Goal: Task Accomplishment & Management: Manage account settings

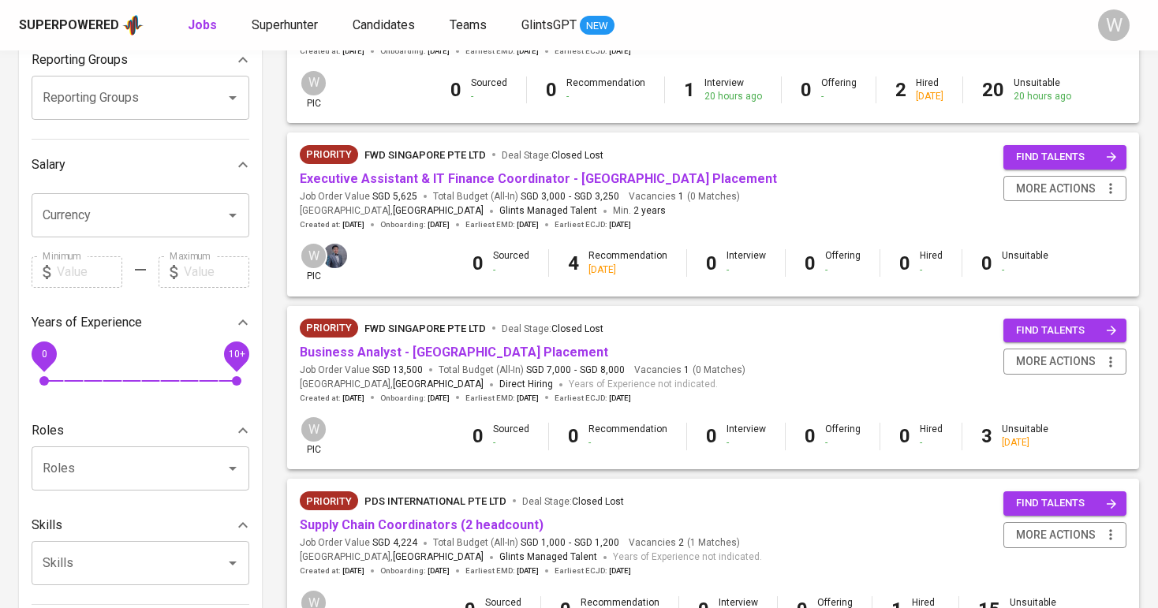
scroll to position [38, 0]
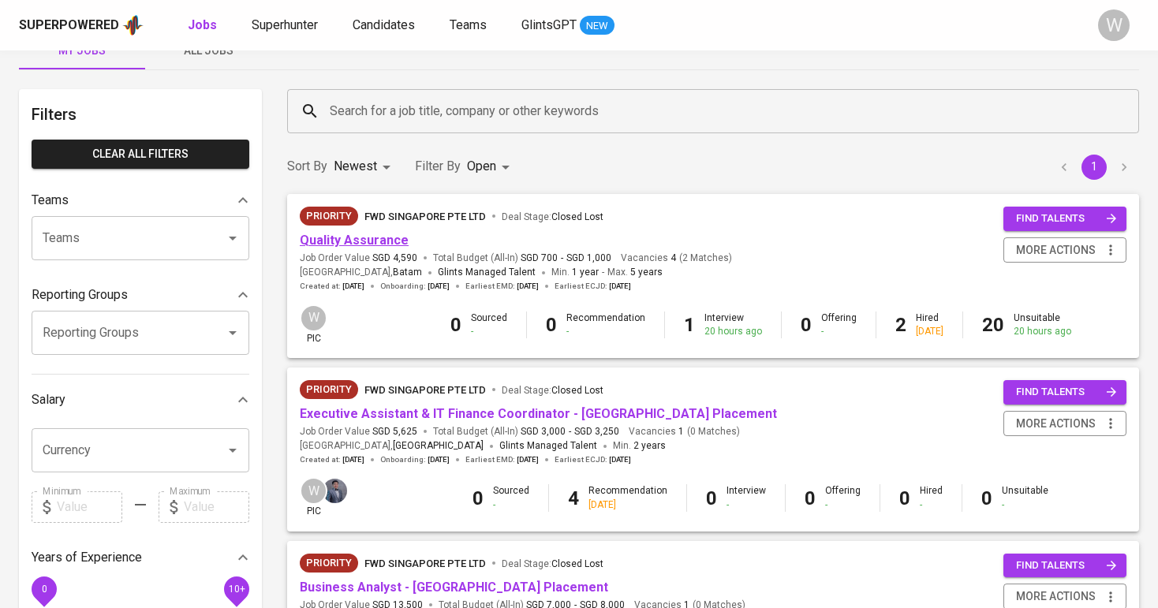
click at [367, 243] on link "Quality Assurance" at bounding box center [354, 240] width 109 height 15
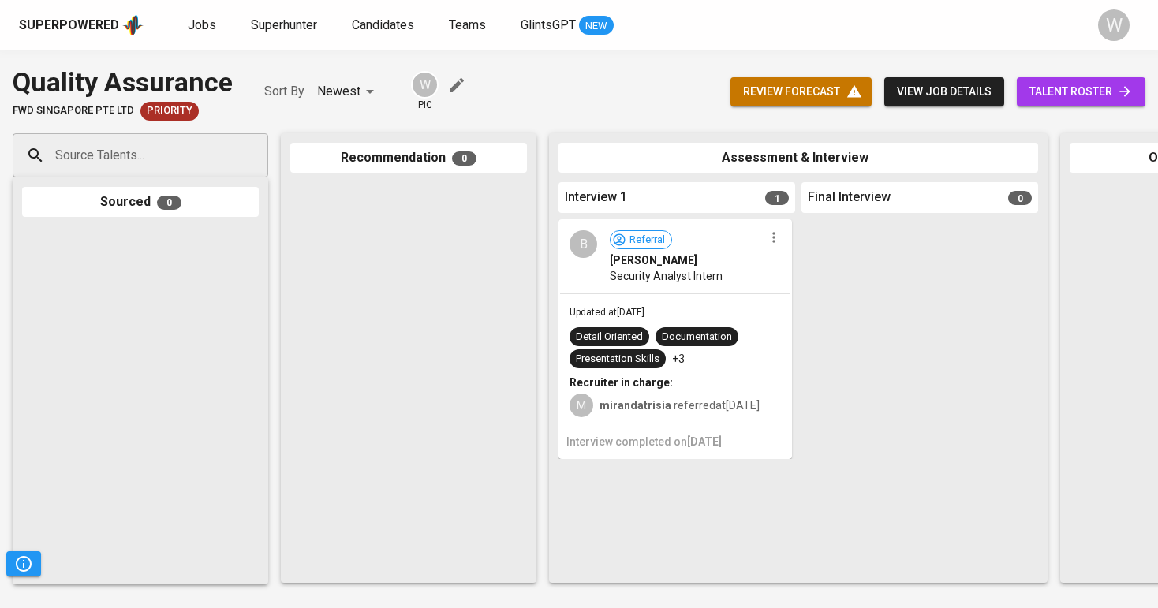
click at [1098, 80] on link "talent roster" at bounding box center [1080, 91] width 129 height 29
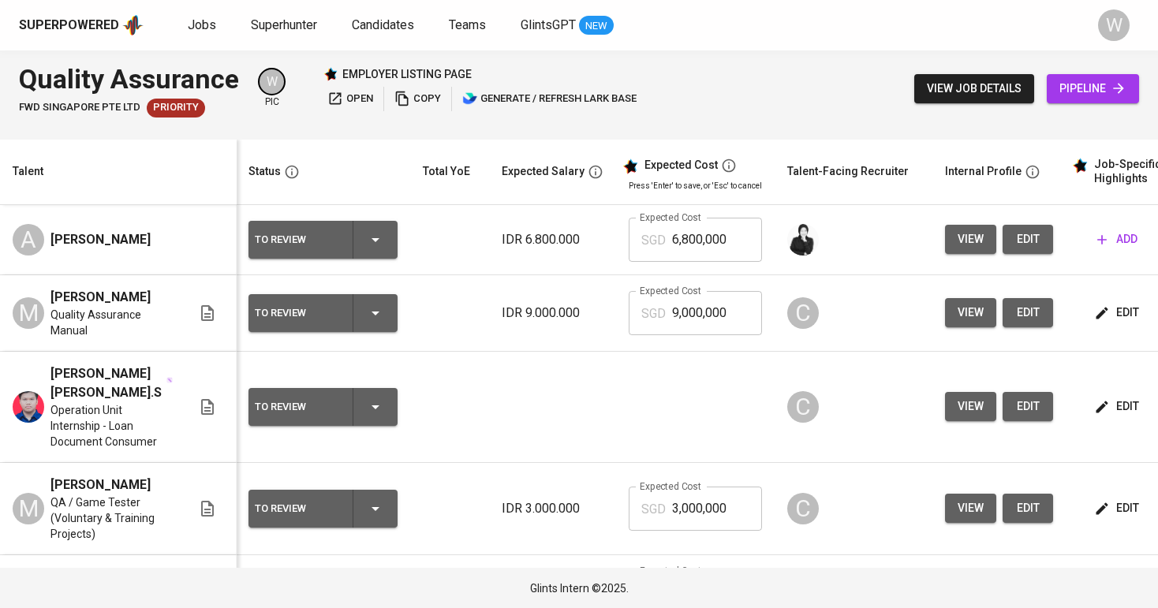
scroll to position [0, 1]
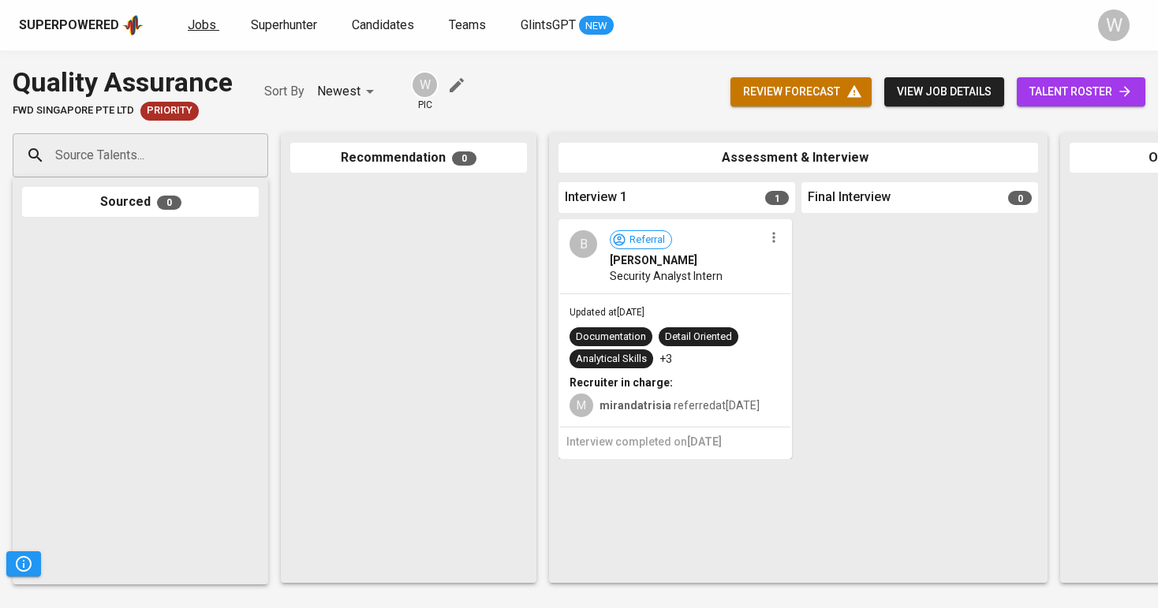
click at [202, 22] on span "Jobs" at bounding box center [202, 24] width 28 height 15
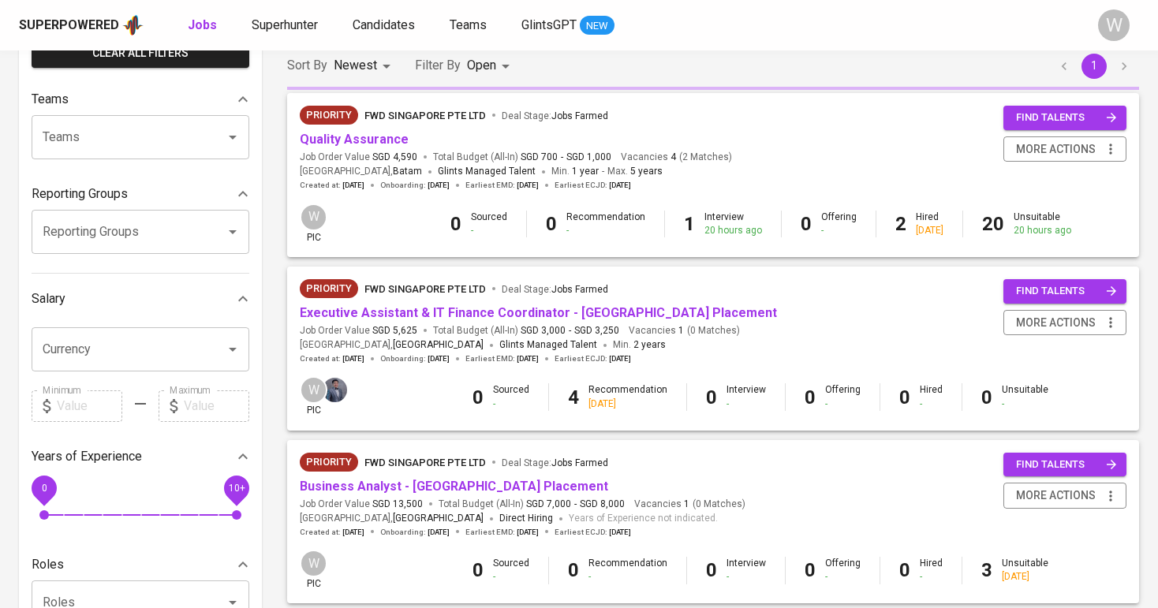
scroll to position [181, 0]
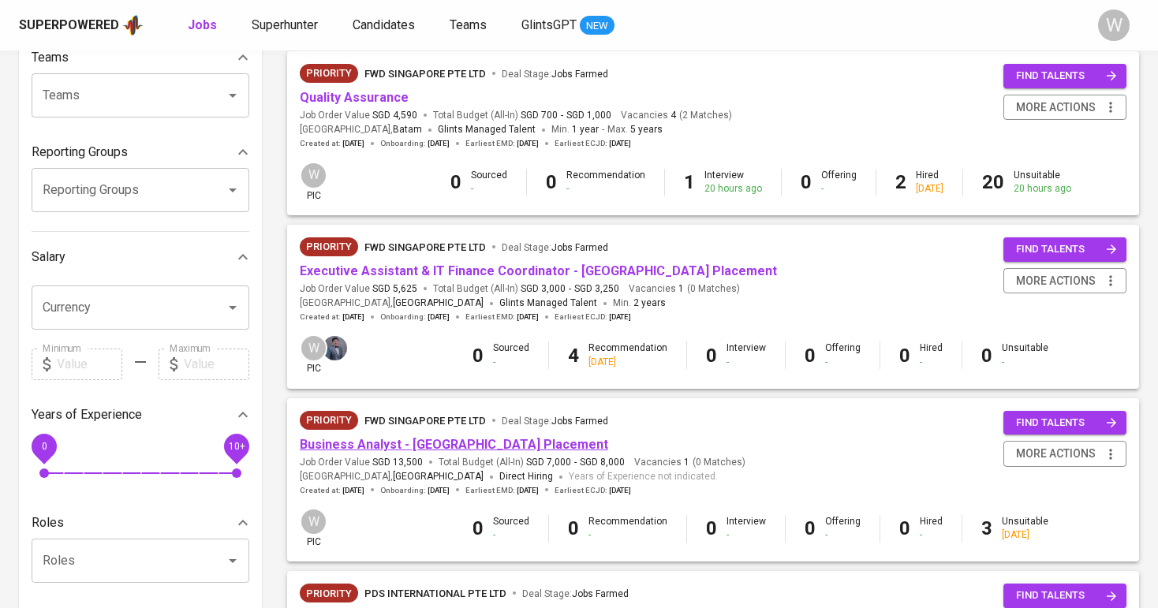
click at [384, 439] on link "Business Analyst - [GEOGRAPHIC_DATA] Placement" at bounding box center [454, 444] width 308 height 15
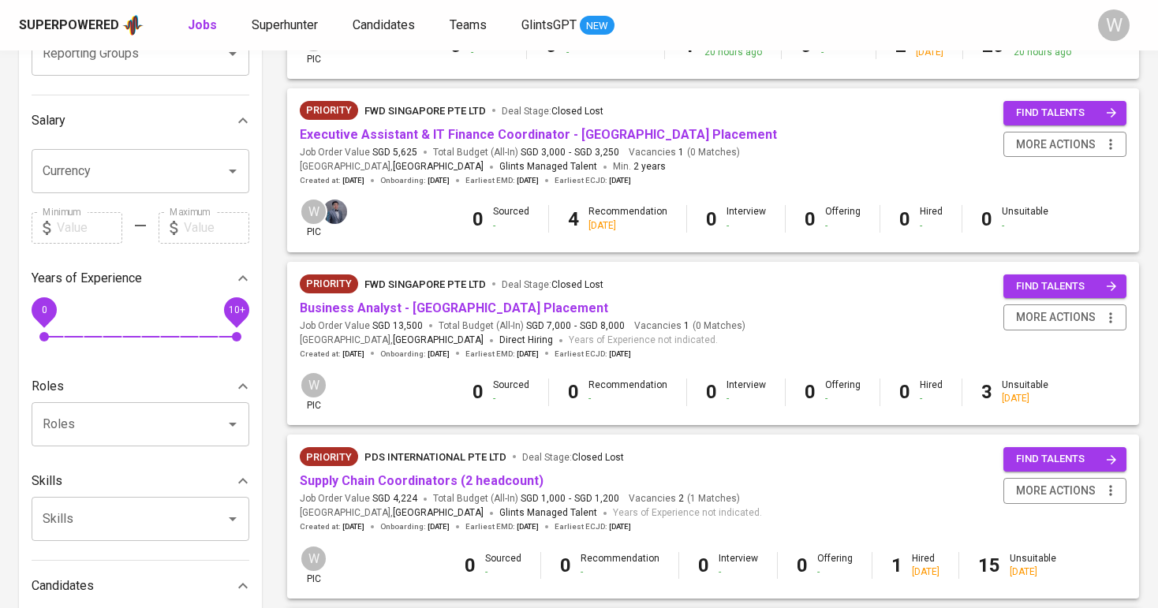
scroll to position [339, 0]
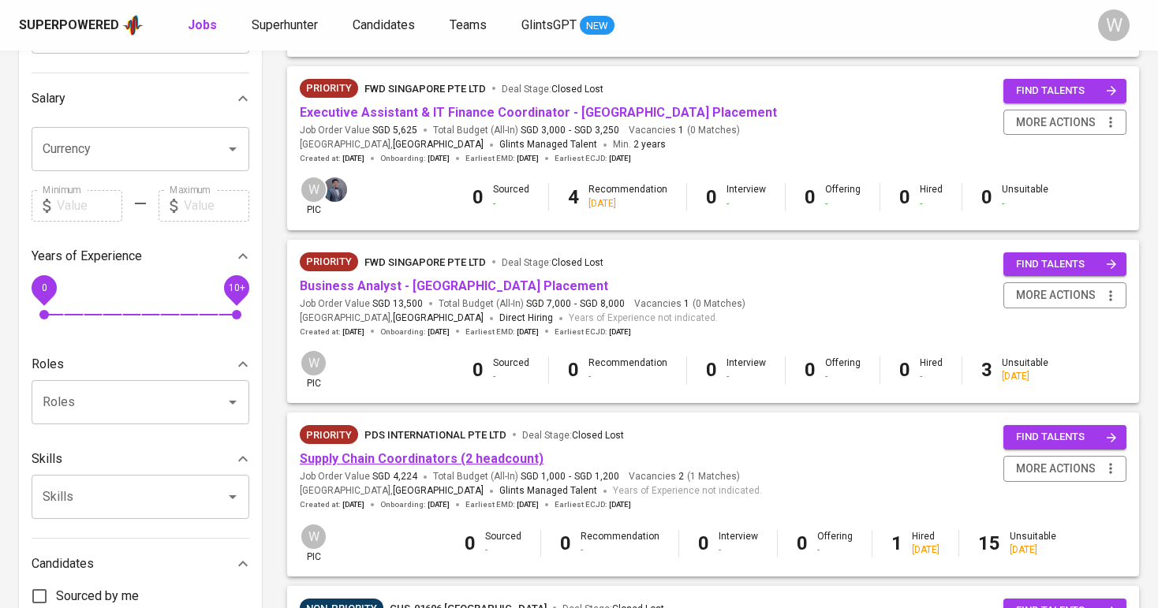
click at [393, 453] on link "Supply Chain Coordinators (2 headcount)" at bounding box center [422, 458] width 244 height 15
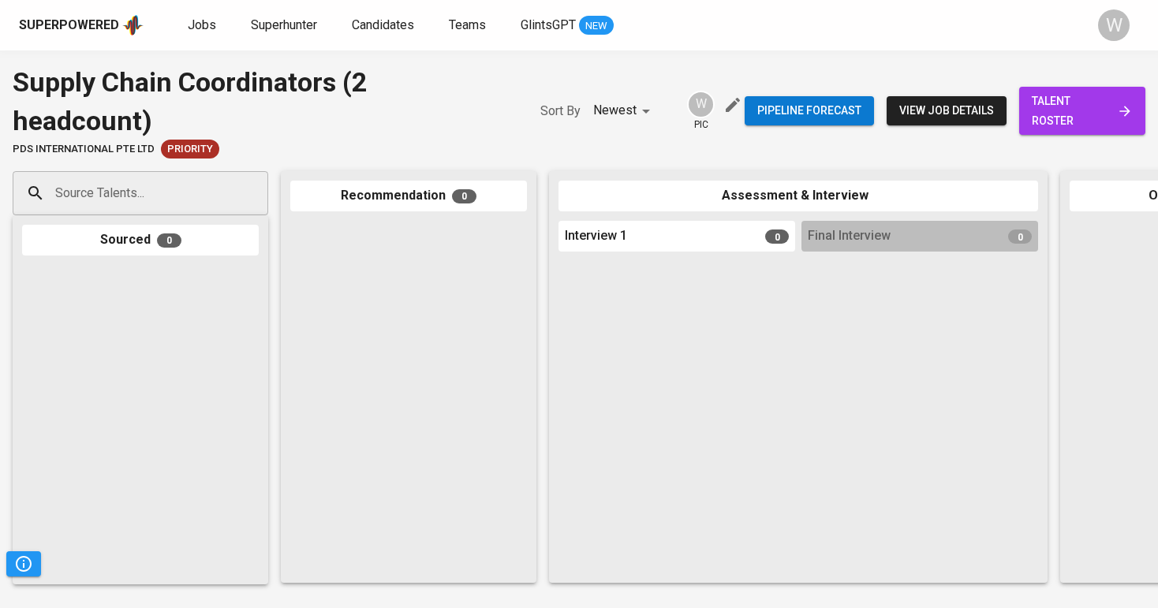
click at [1027, 110] on link "talent roster" at bounding box center [1082, 111] width 126 height 48
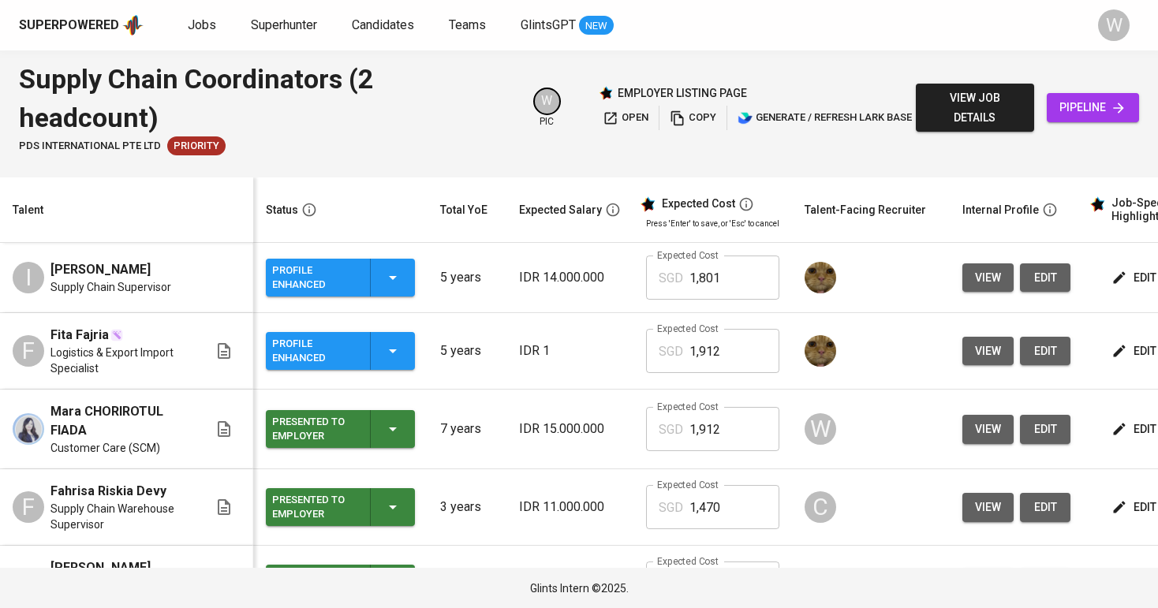
click at [395, 369] on button "Profile Enhanced" at bounding box center [340, 351] width 149 height 38
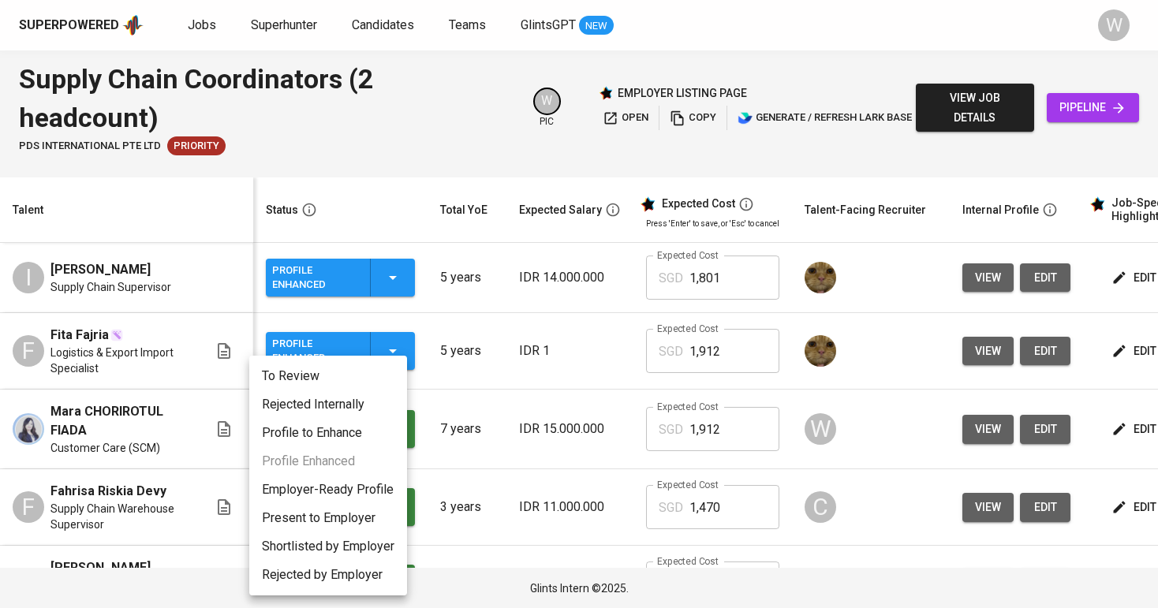
click at [365, 387] on li "To Review" at bounding box center [328, 376] width 158 height 28
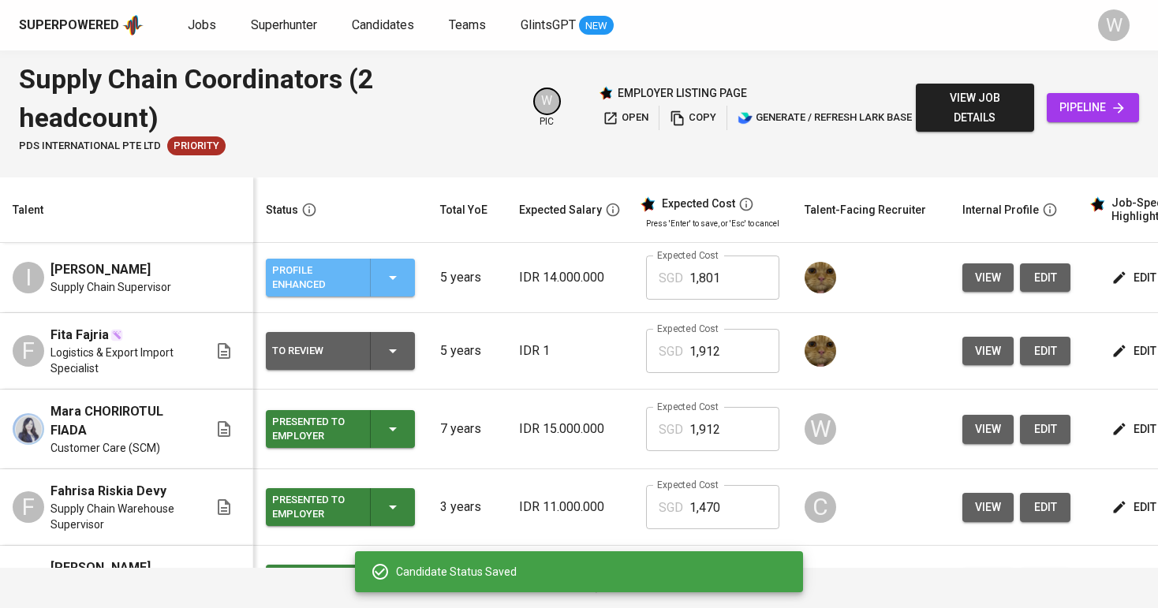
click at [386, 296] on div "Profile Enhanced" at bounding box center [340, 278] width 136 height 38
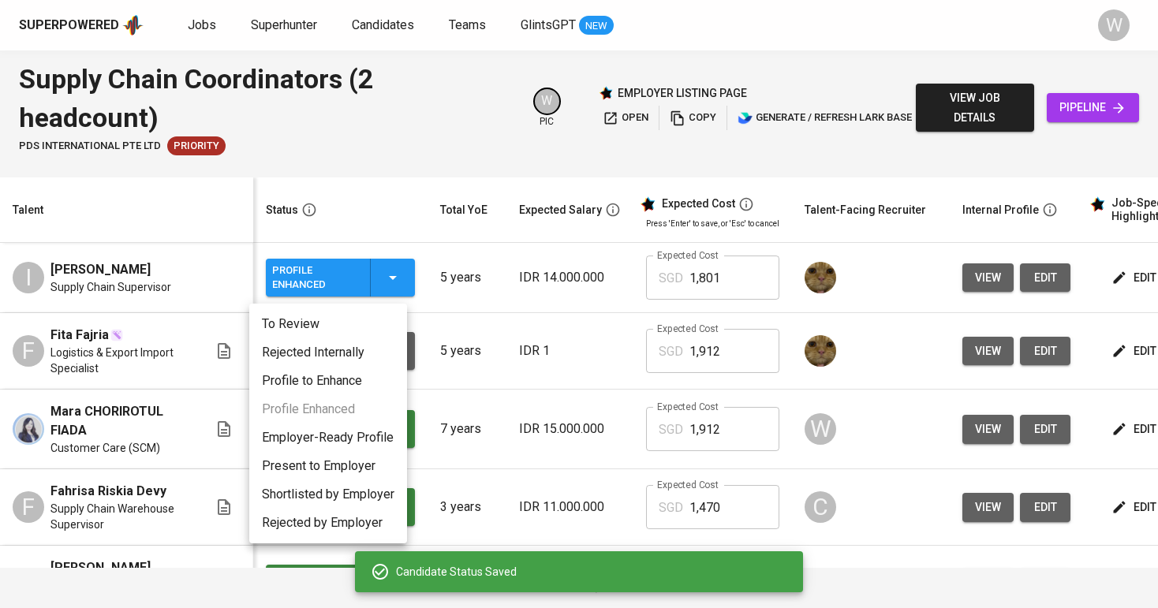
click at [387, 282] on div at bounding box center [579, 304] width 1158 height 608
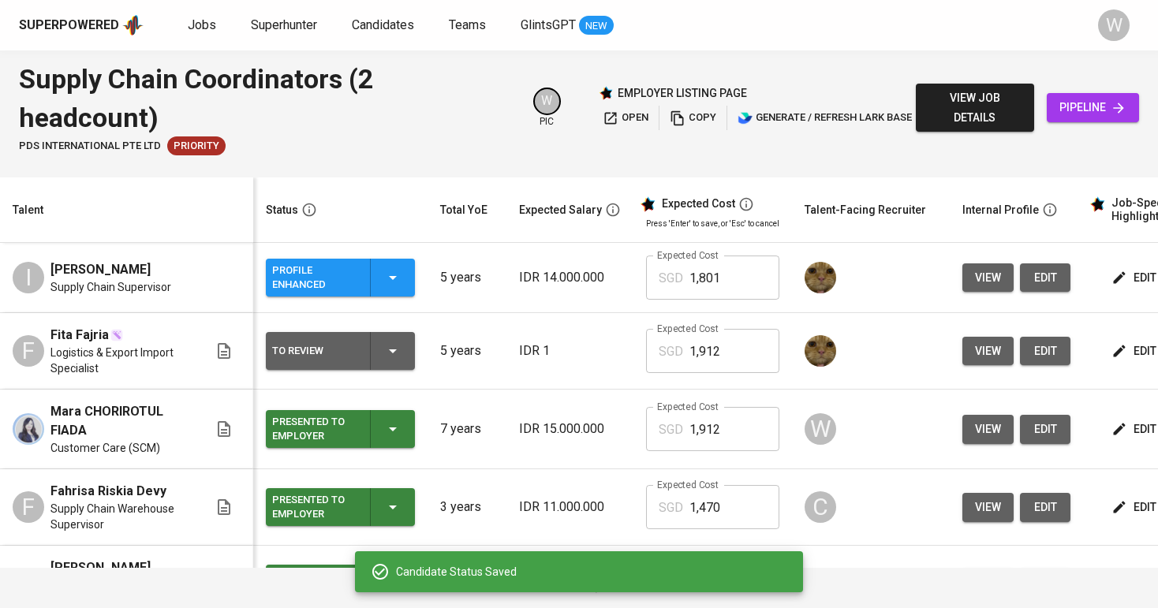
click at [367, 296] on div "Profile Enhanced" at bounding box center [340, 278] width 136 height 38
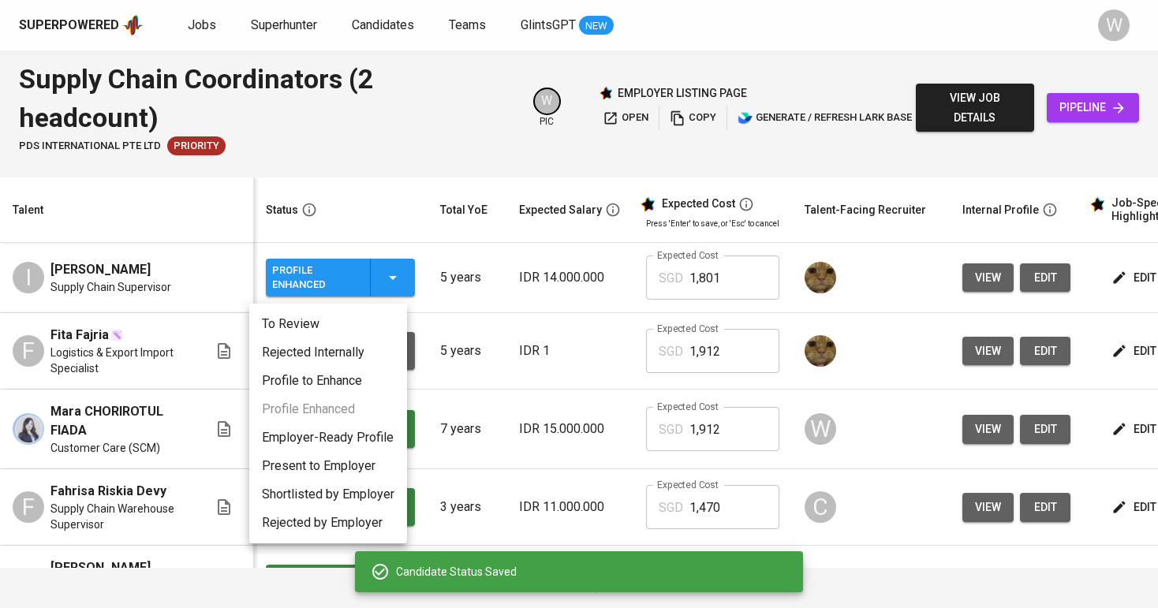
click at [367, 297] on div at bounding box center [579, 304] width 1158 height 608
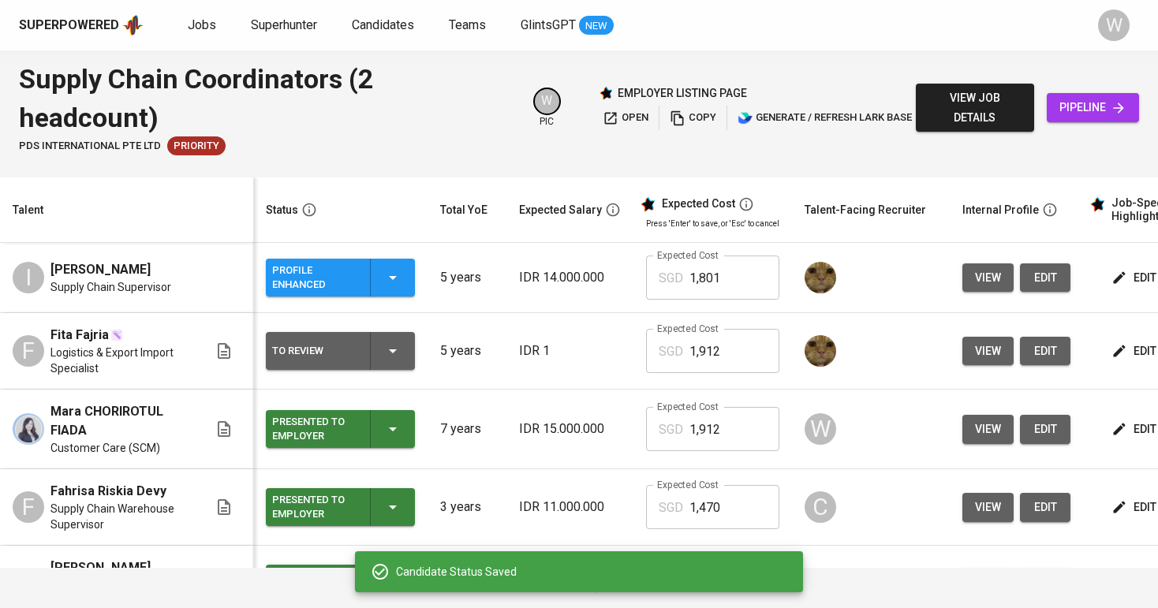
click at [367, 296] on div "Profile Enhanced" at bounding box center [340, 278] width 136 height 38
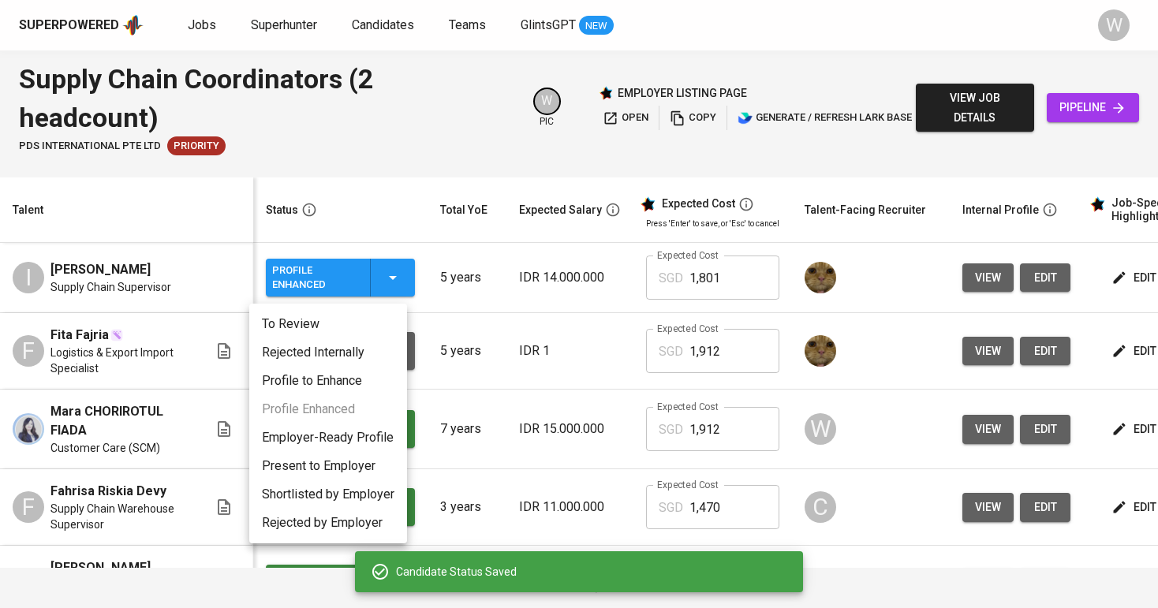
click at [354, 337] on li "To Review" at bounding box center [328, 324] width 158 height 28
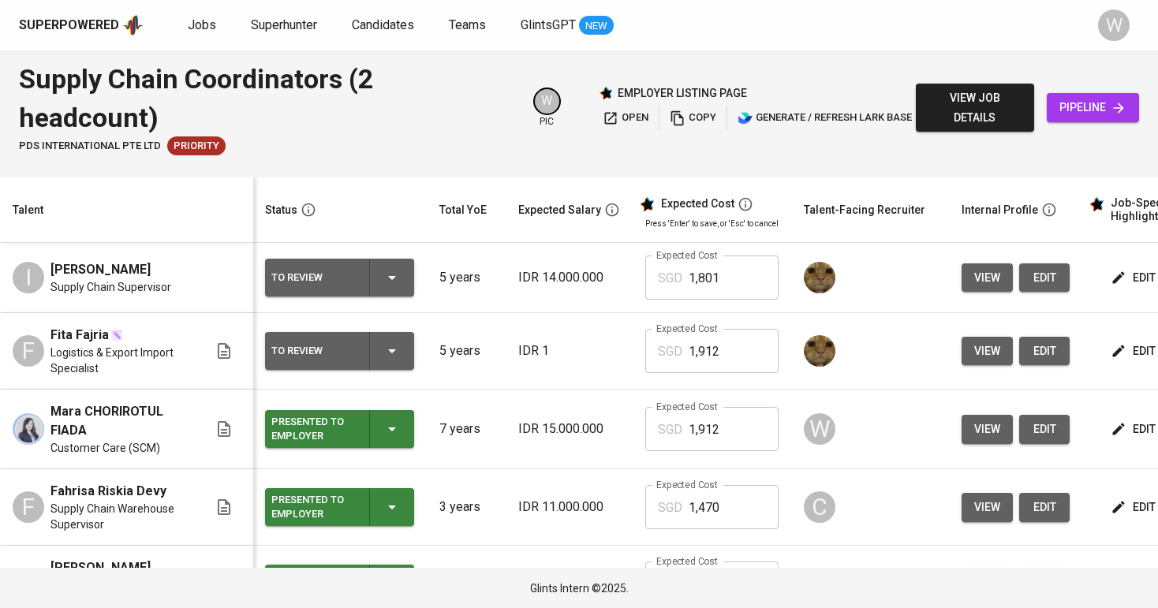
click at [315, 2] on div "Superpowered Jobs Superhunter Candidates Teams GlintsGPT NEW W" at bounding box center [579, 25] width 1158 height 50
click at [209, 39] on div "Superpowered Jobs Superhunter Candidates Teams GlintsGPT NEW W" at bounding box center [579, 25] width 1158 height 50
click at [208, 32] on link "Jobs" at bounding box center [204, 26] width 32 height 20
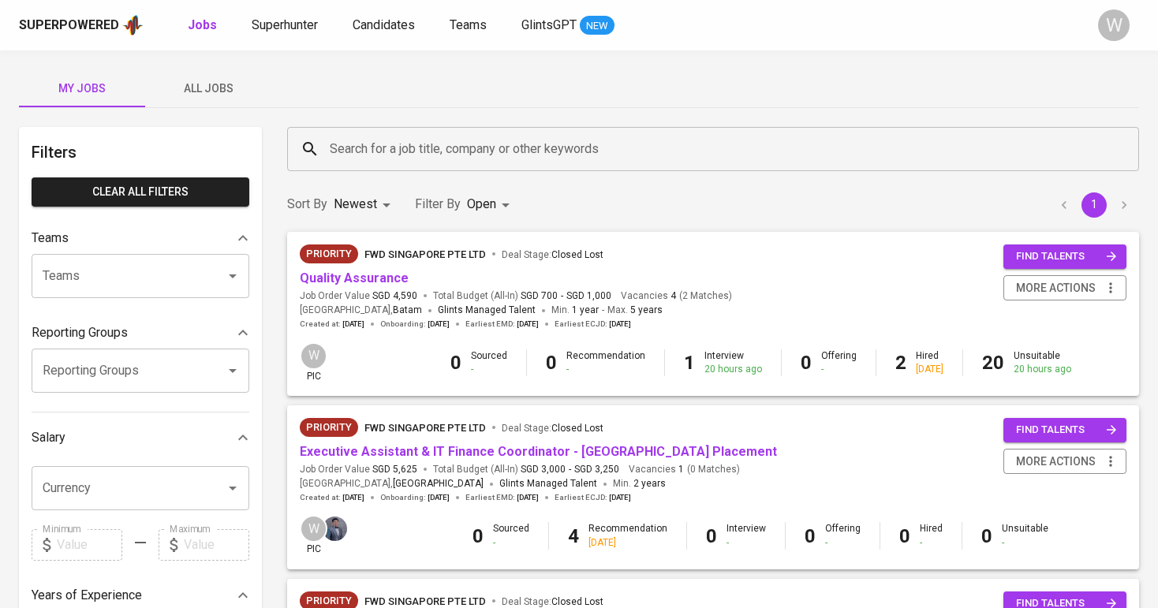
scroll to position [66, 0]
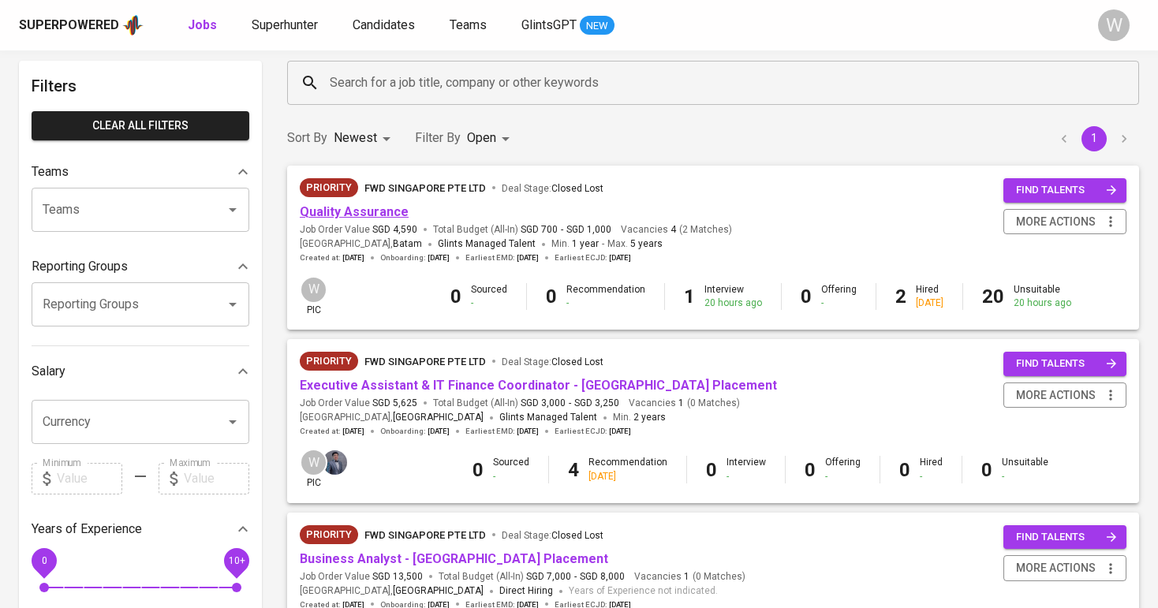
click at [386, 209] on link "Quality Assurance" at bounding box center [354, 211] width 109 height 15
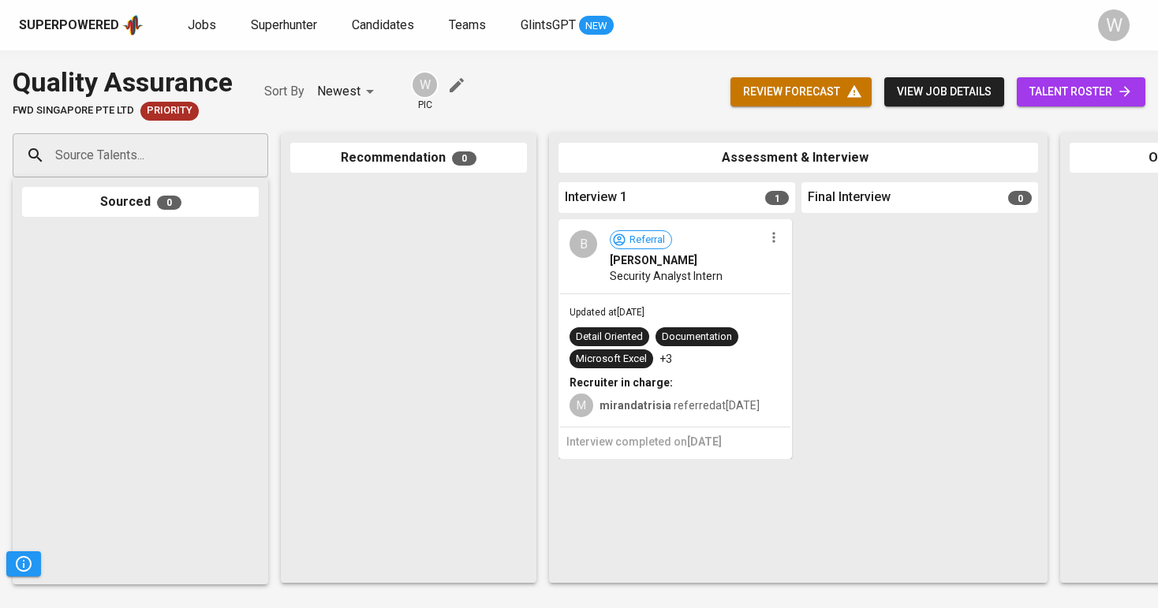
click at [1069, 84] on span "talent roster" at bounding box center [1080, 92] width 103 height 20
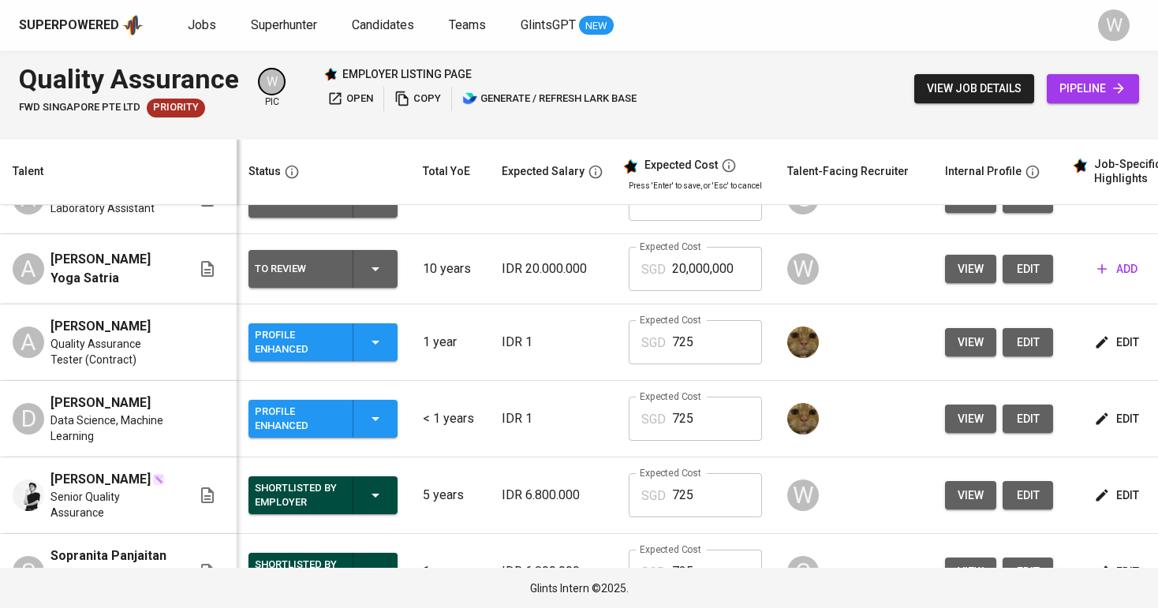
scroll to position [623, 1]
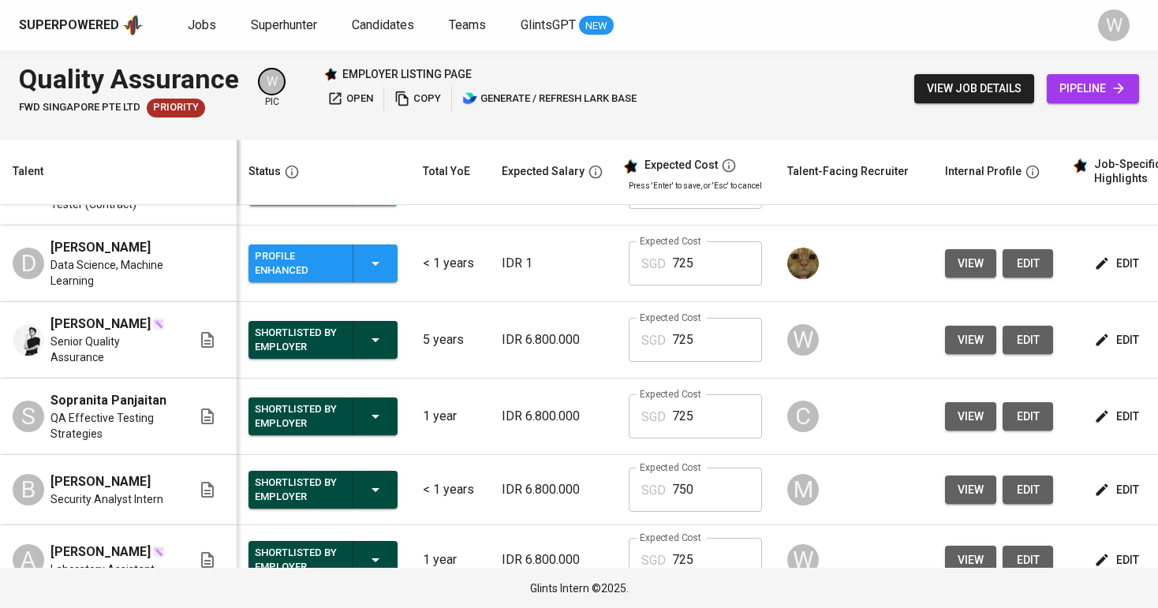
click at [951, 352] on button "view" at bounding box center [970, 340] width 51 height 29
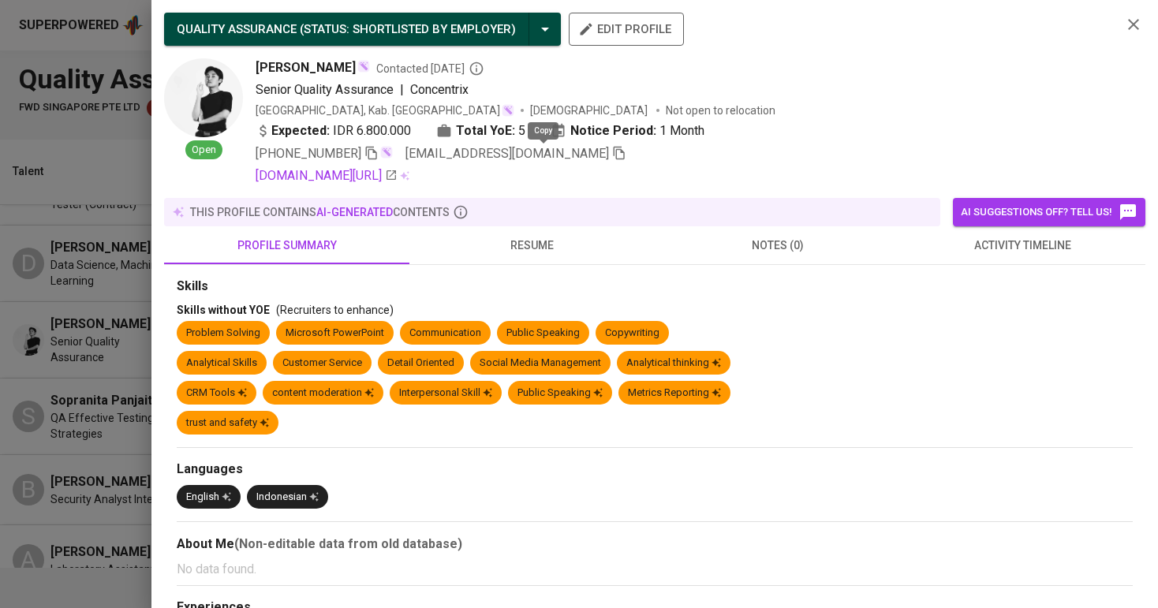
click at [613, 155] on icon "button" at bounding box center [618, 153] width 11 height 13
click at [130, 375] on div at bounding box center [579, 304] width 1158 height 608
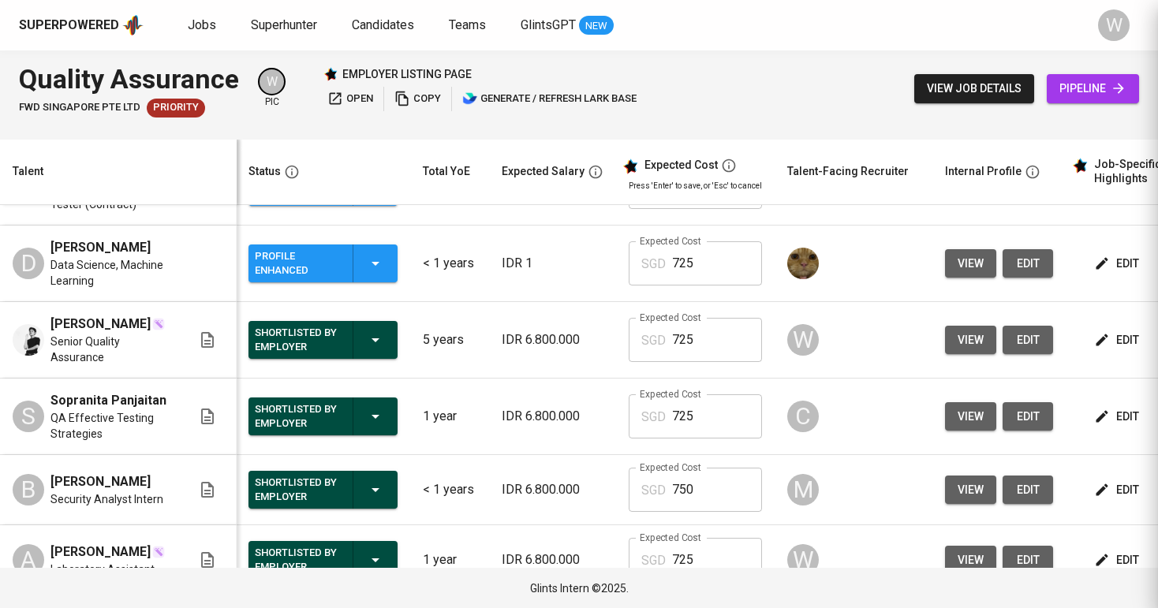
click at [130, 375] on div at bounding box center [579, 304] width 1158 height 608
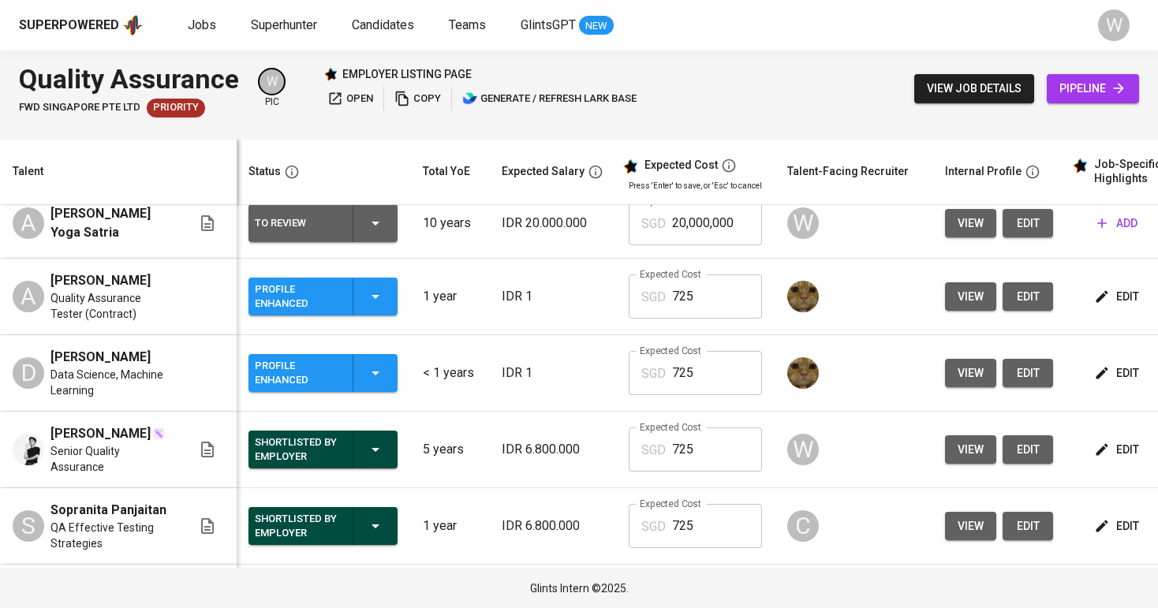
scroll to position [513, 1]
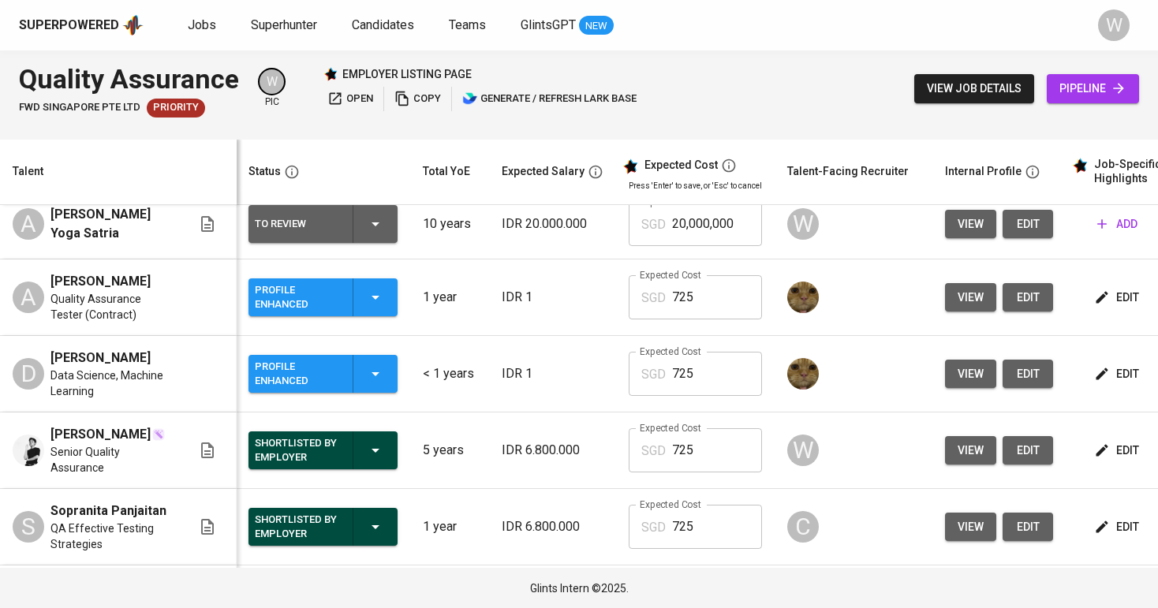
click at [377, 383] on icon "button" at bounding box center [375, 373] width 19 height 19
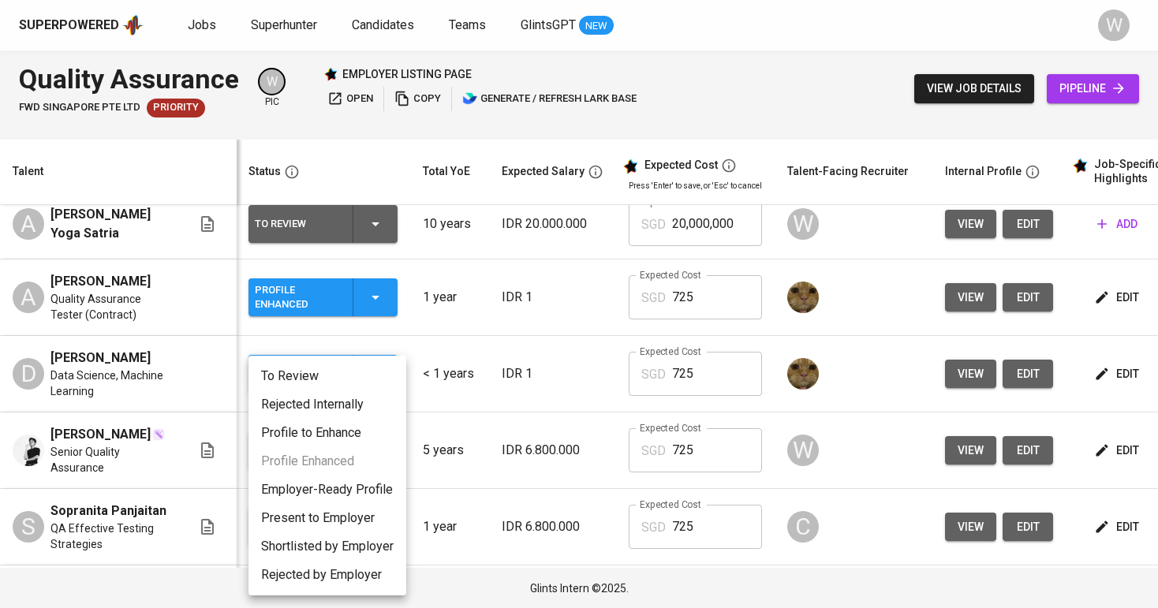
click at [355, 382] on li "To Review" at bounding box center [327, 376] width 158 height 28
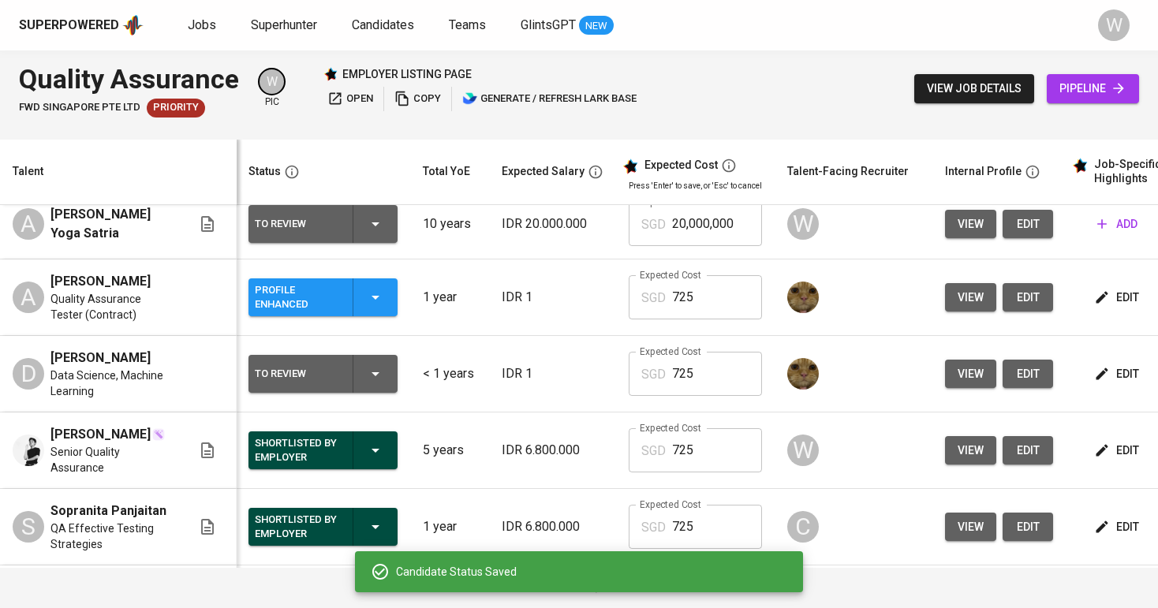
click at [371, 301] on icon "button" at bounding box center [375, 297] width 19 height 19
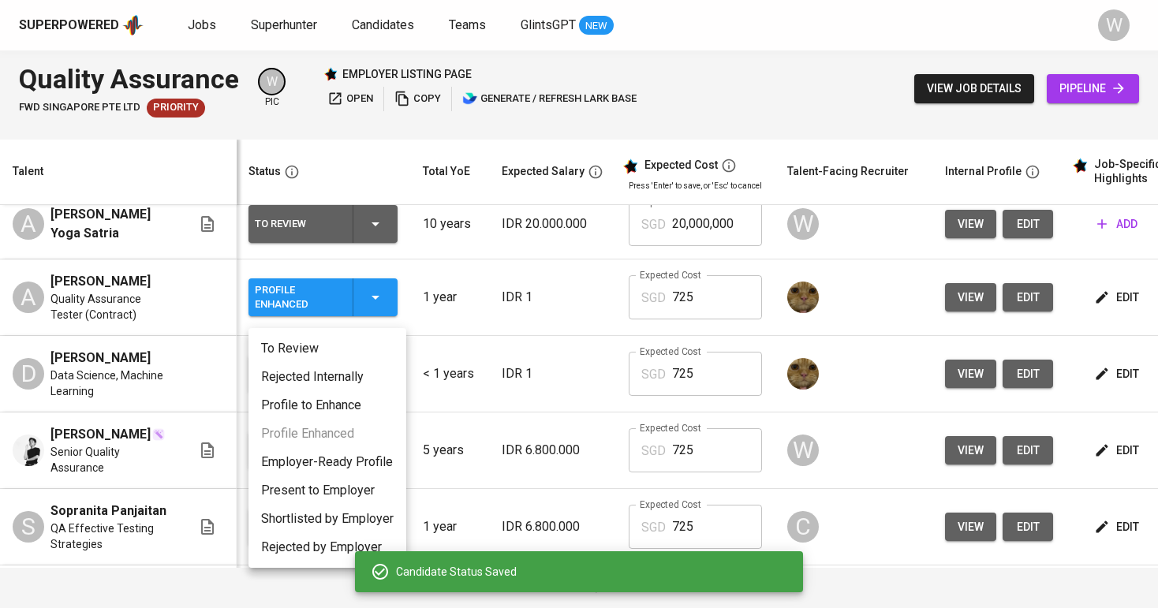
click at [337, 344] on li "To Review" at bounding box center [327, 348] width 158 height 28
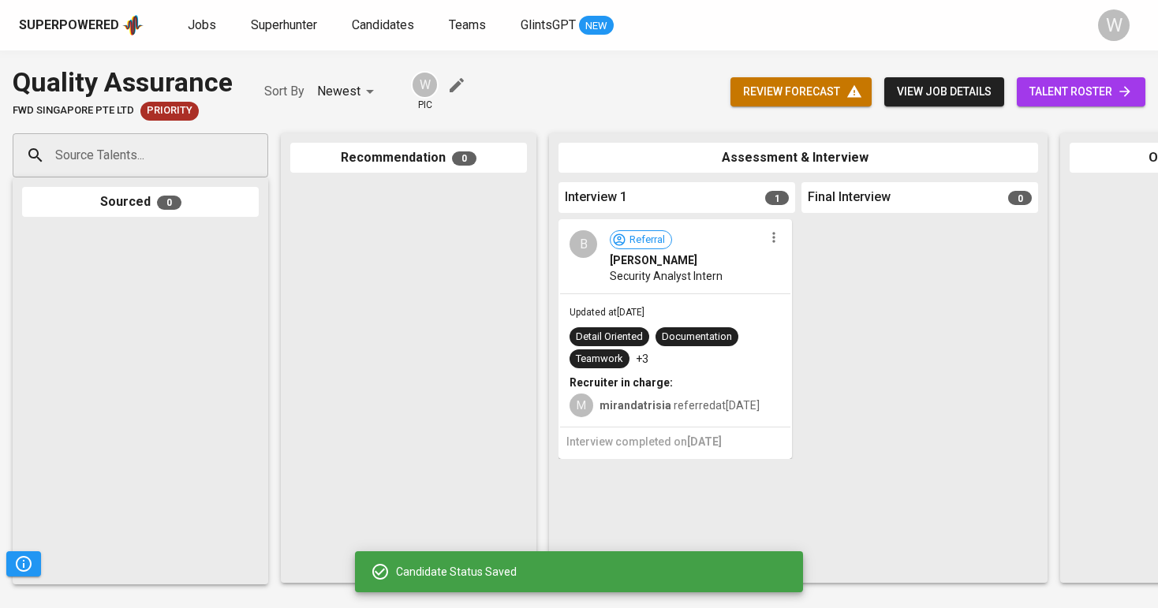
click at [204, 144] on input "Source Talents..." at bounding box center [134, 155] width 166 height 30
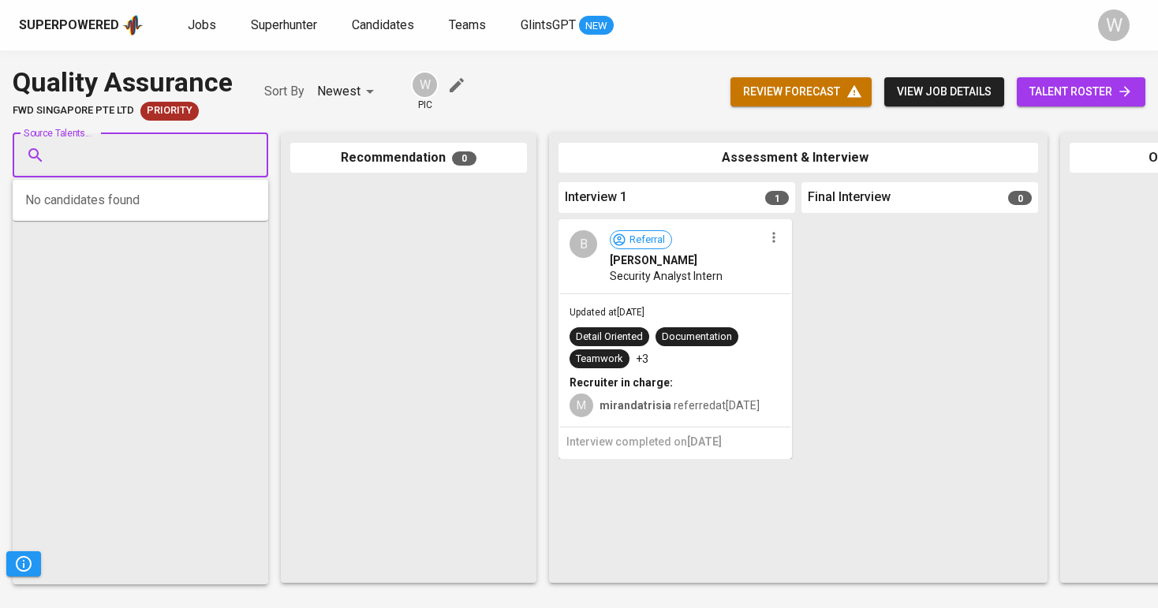
paste input "[EMAIL_ADDRESS][DOMAIN_NAME]"
type input "[EMAIL_ADDRESS][DOMAIN_NAME]"
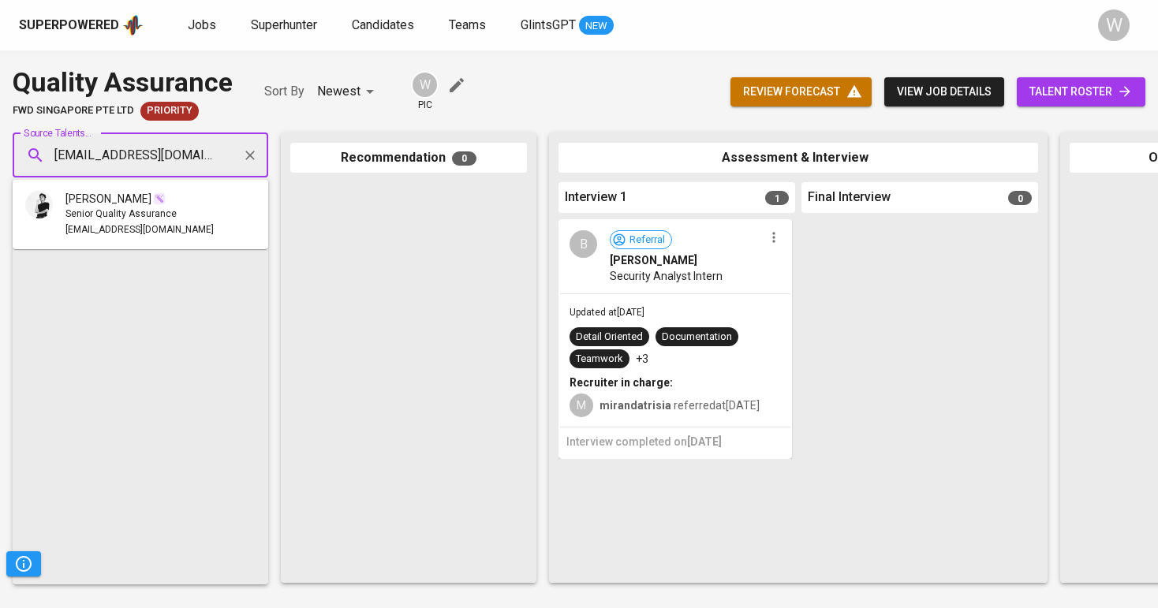
click at [147, 207] on span "Senior Quality Assurance" at bounding box center [120, 215] width 111 height 16
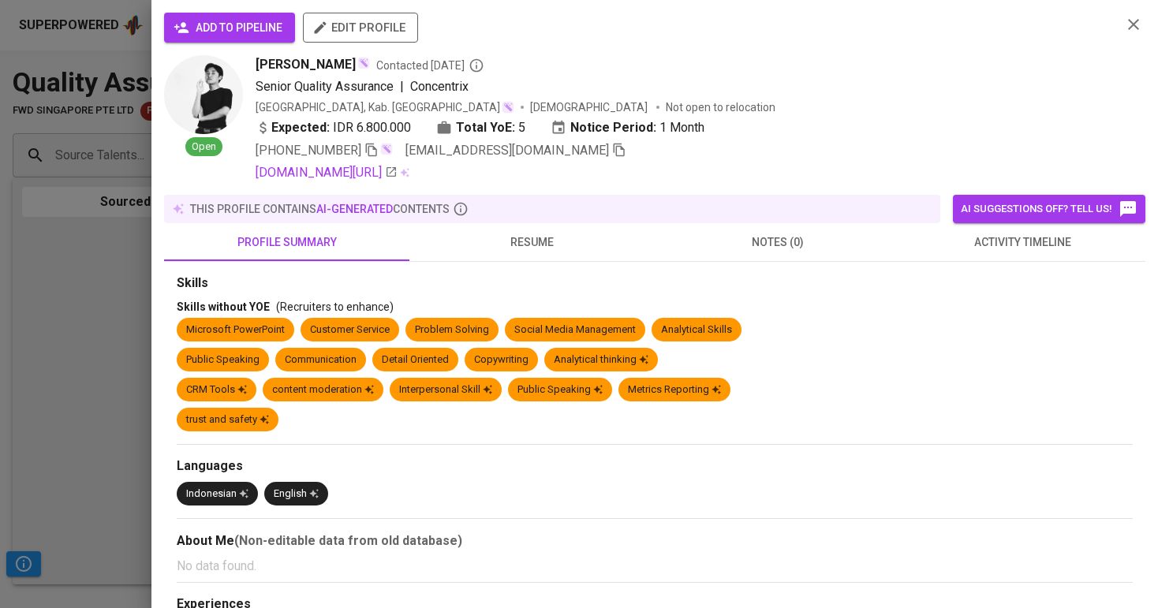
click at [224, 30] on span "add to pipeline" at bounding box center [230, 28] width 106 height 20
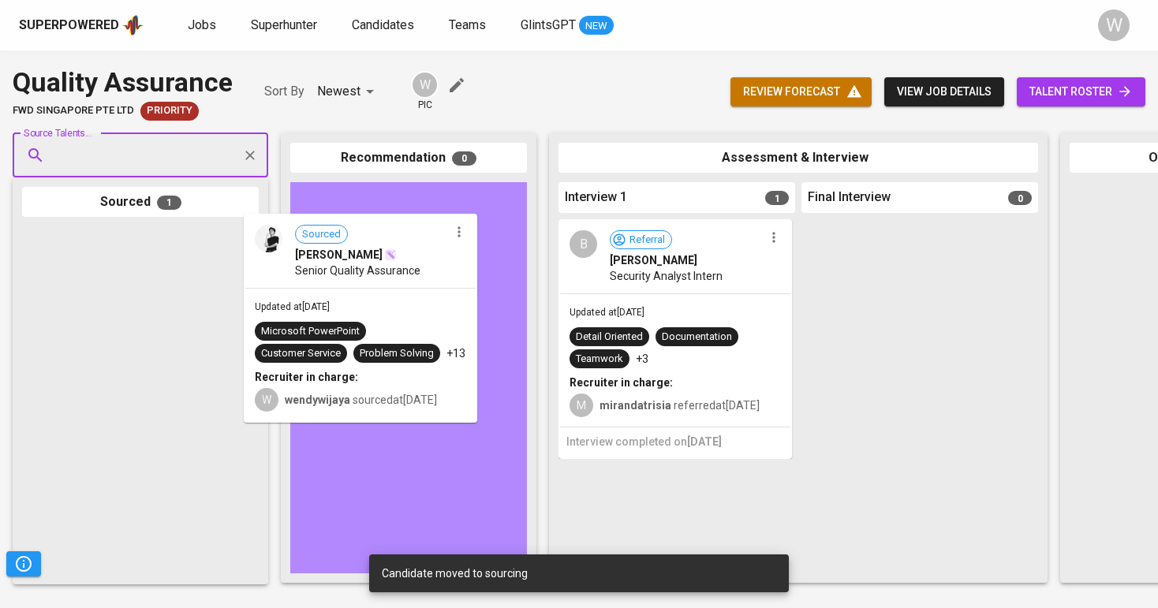
drag, startPoint x: 138, startPoint y: 313, endPoint x: 364, endPoint y: 301, distance: 226.6
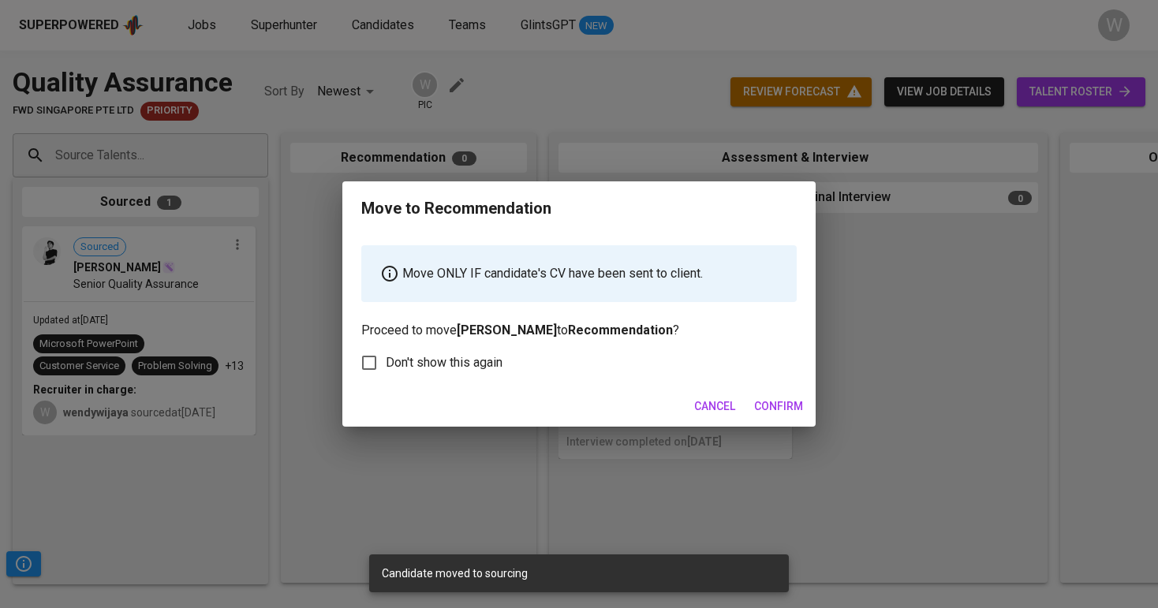
click at [792, 401] on span "Confirm" at bounding box center [778, 407] width 49 height 20
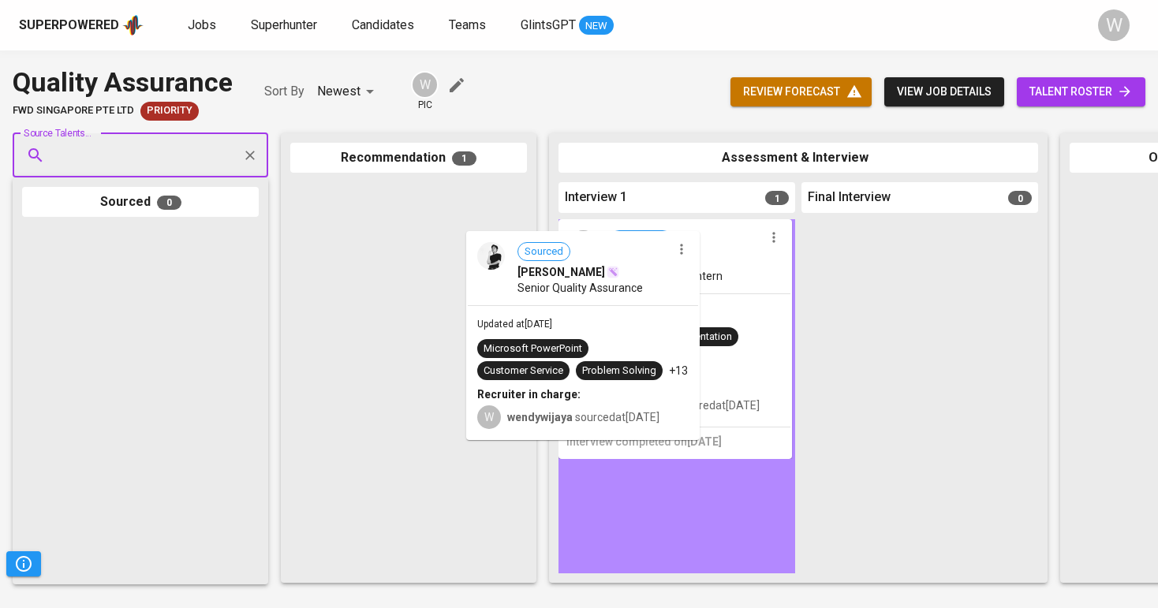
drag, startPoint x: 454, startPoint y: 301, endPoint x: 722, endPoint y: 361, distance: 274.7
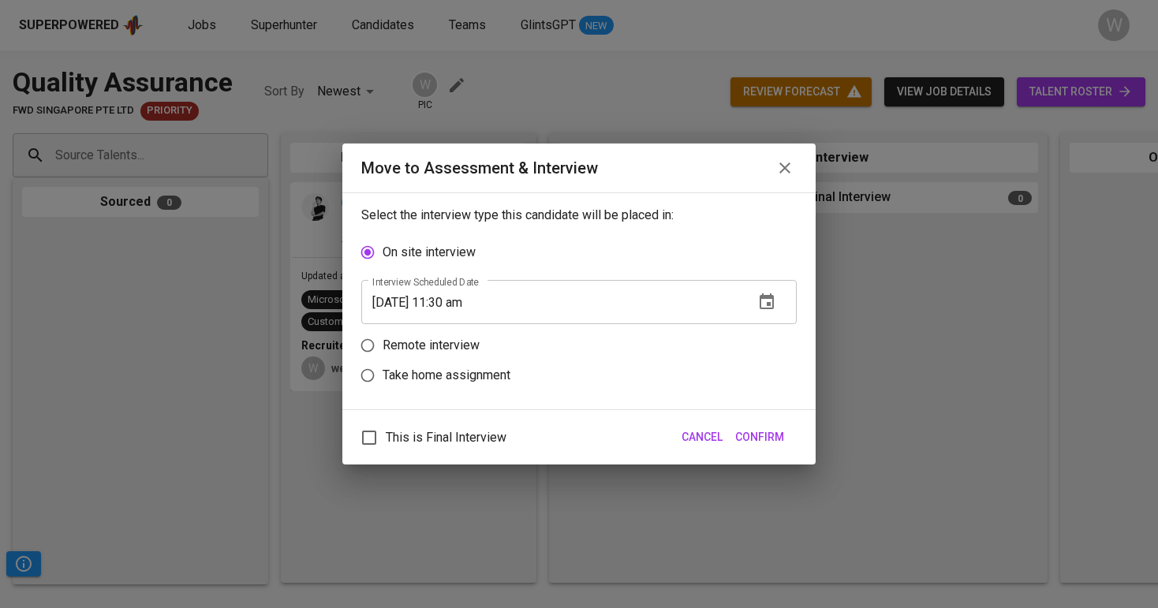
click at [466, 348] on p "Remote interview" at bounding box center [430, 345] width 97 height 19
click at [382, 348] on input "Remote interview" at bounding box center [367, 345] width 30 height 30
radio input "true"
click at [453, 330] on input "[DATE] 11:30 am" at bounding box center [551, 332] width 380 height 44
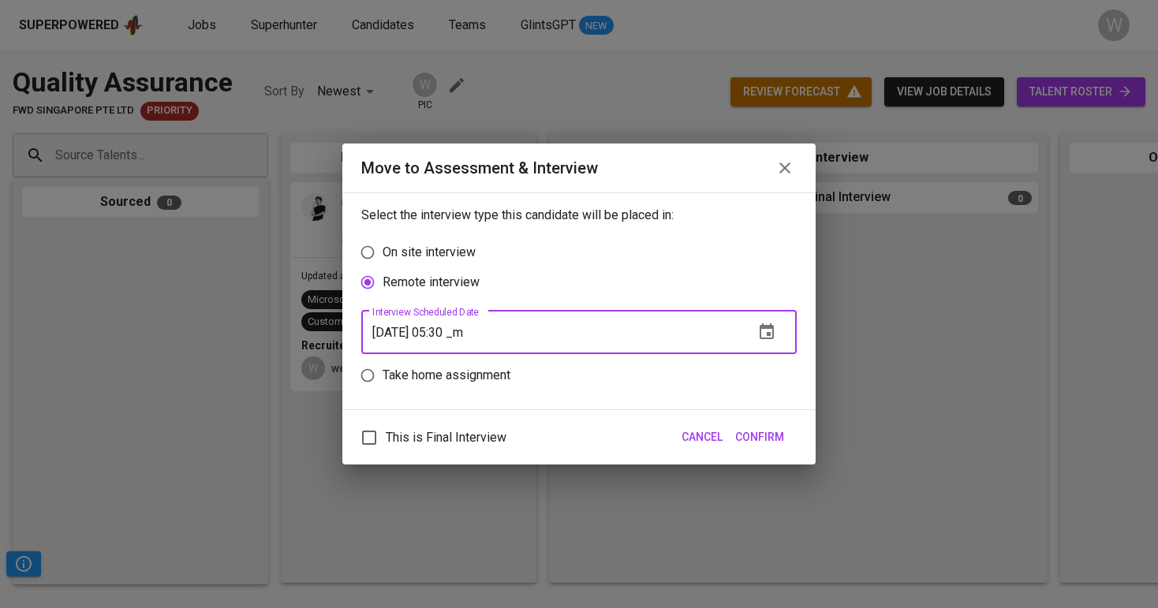
type input "[DATE] 05:30 pm"
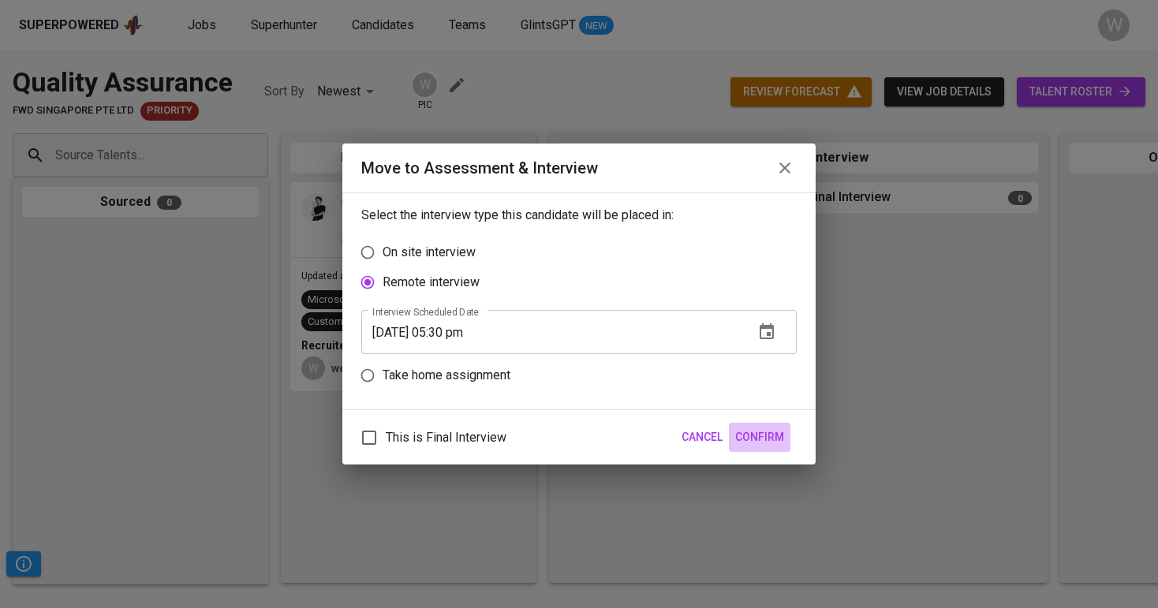
click at [772, 440] on span "Confirm" at bounding box center [759, 437] width 49 height 20
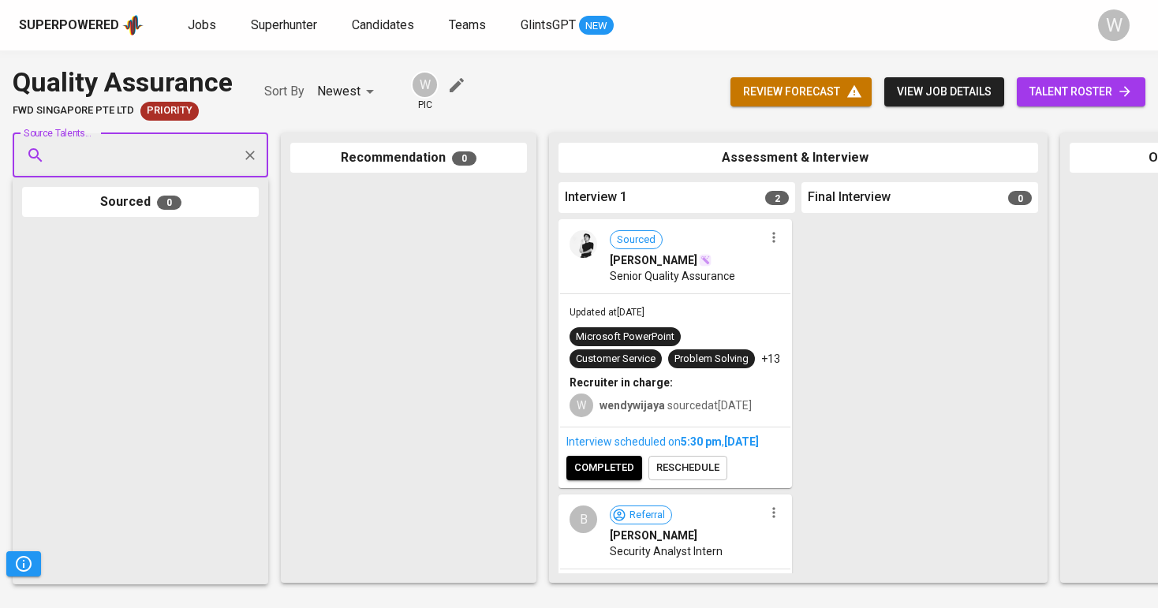
click at [195, 14] on div "Superpowered Jobs Superhunter Candidates Teams GlintsGPT NEW" at bounding box center [553, 25] width 1069 height 24
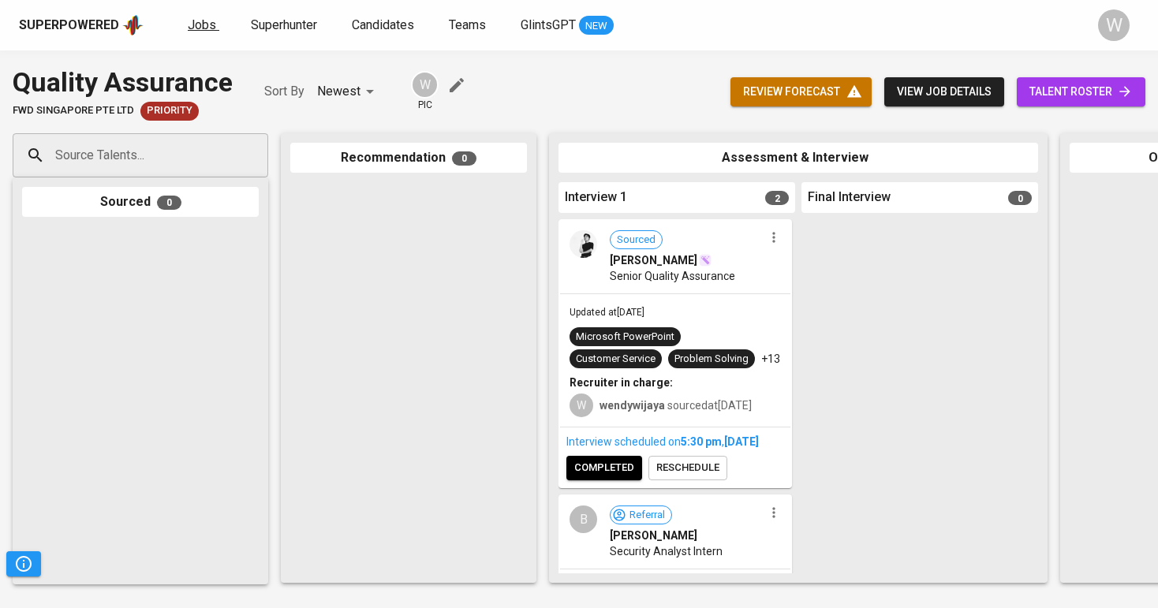
click at [196, 18] on span "Jobs" at bounding box center [202, 24] width 28 height 15
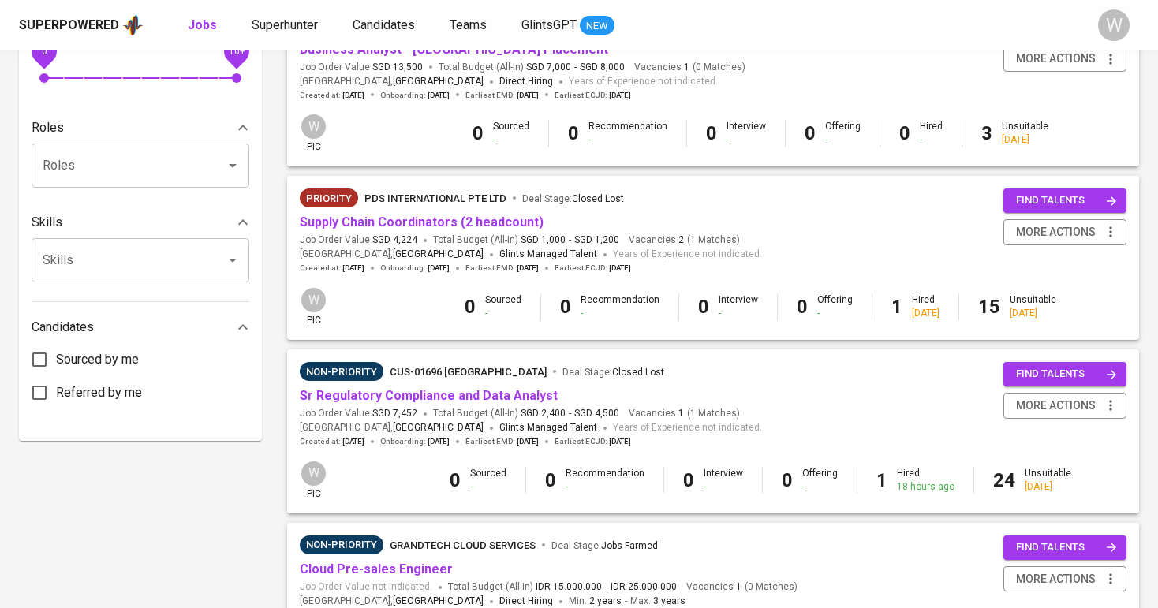
scroll to position [576, 0]
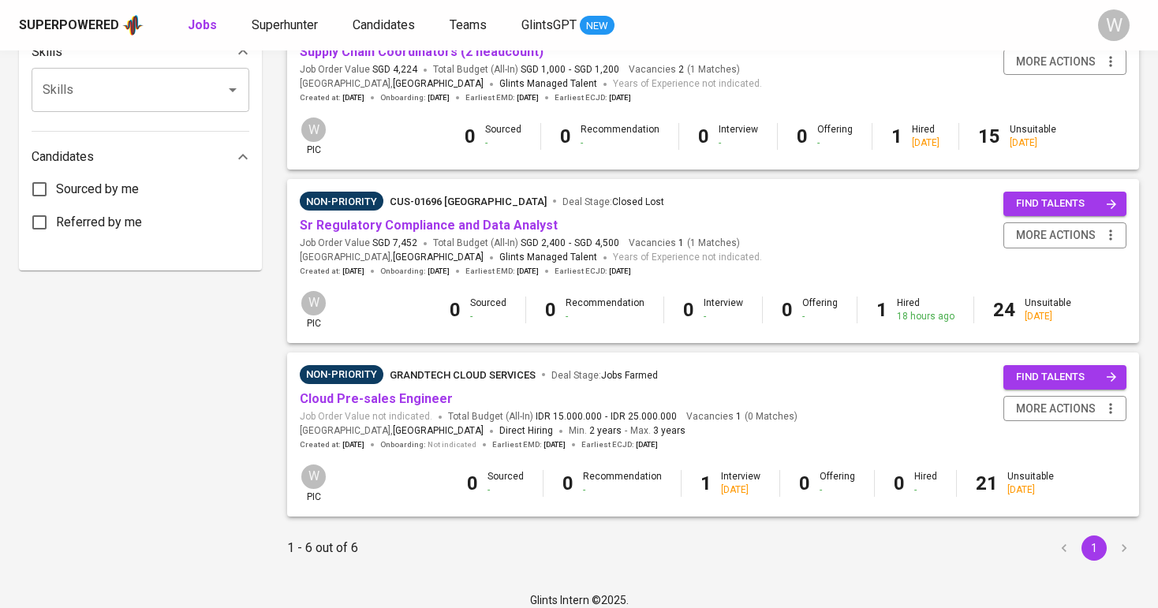
scroll to position [745, 0]
click at [473, 222] on link "Sr Regulatory Compliance and Data Analyst" at bounding box center [429, 225] width 258 height 15
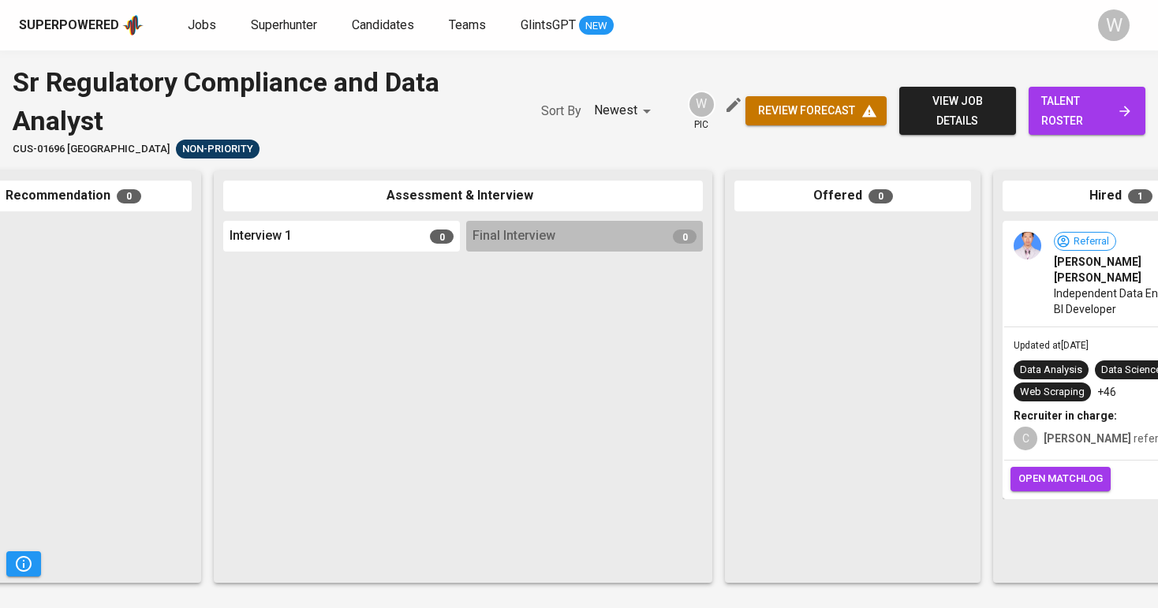
scroll to position [0, 479]
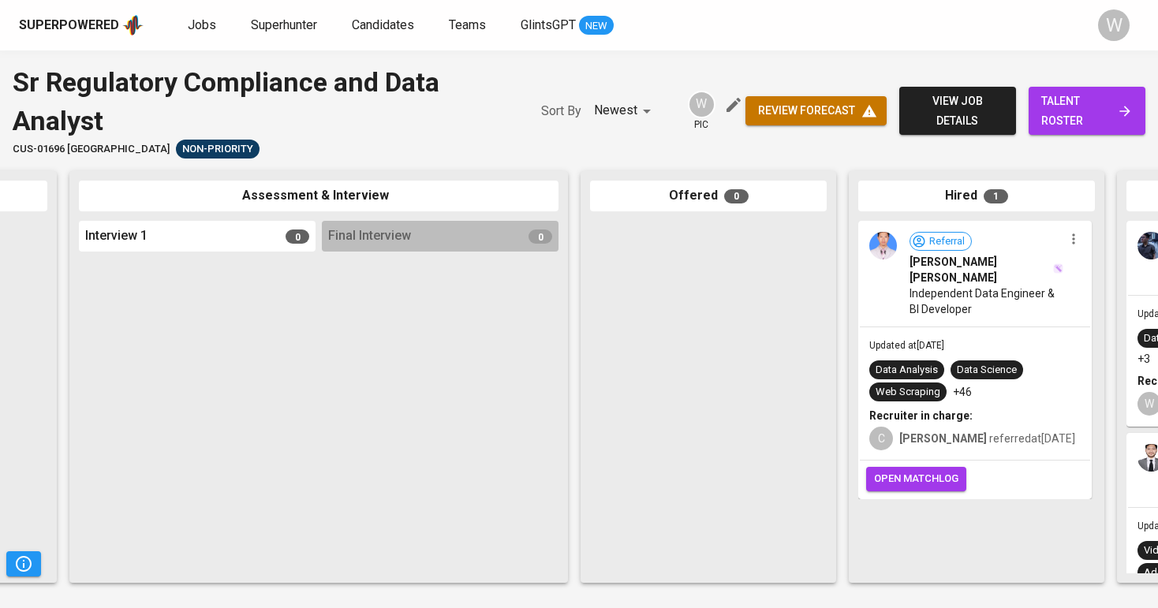
click at [953, 487] on button "open matchlog" at bounding box center [916, 479] width 100 height 24
click at [200, 33] on link "Jobs" at bounding box center [204, 26] width 32 height 20
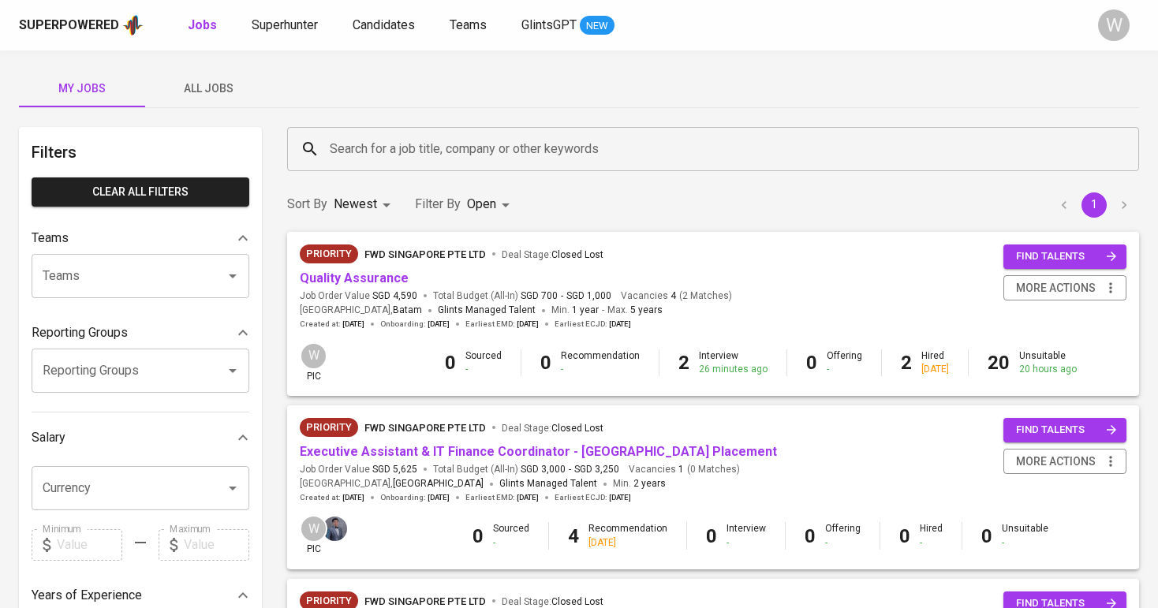
click at [419, 158] on input "Search for a job title, company or other keywords" at bounding box center [717, 149] width 782 height 30
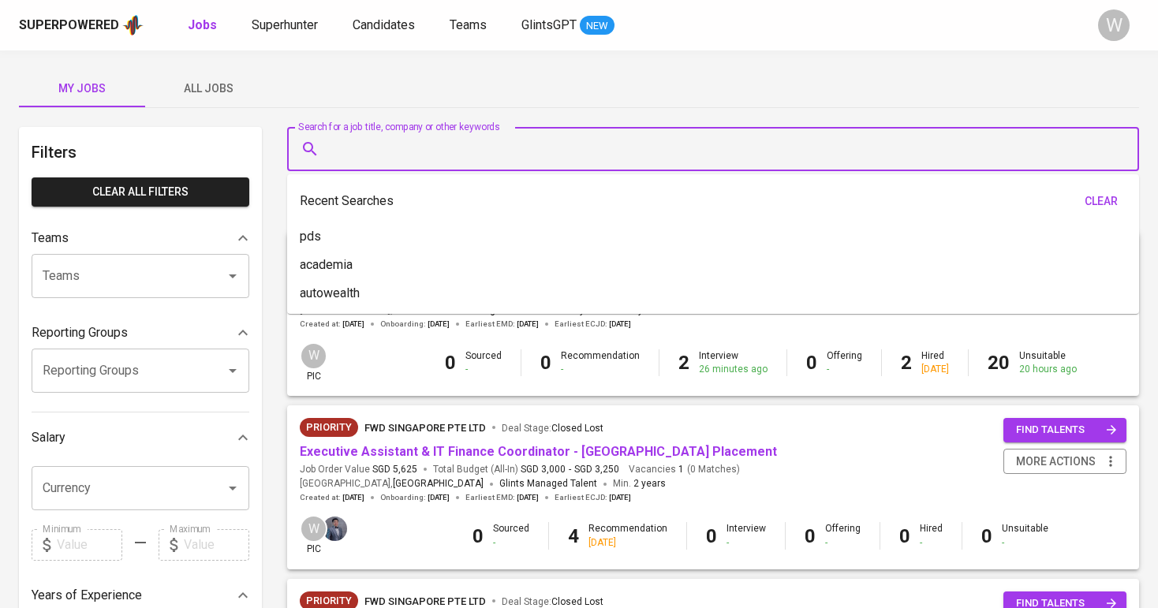
click at [169, 134] on div "Filters Clear All filters Teams Teams Teams Reporting Groups Reporting Groups R…" at bounding box center [140, 571] width 243 height 889
